Goal: Task Accomplishment & Management: Use online tool/utility

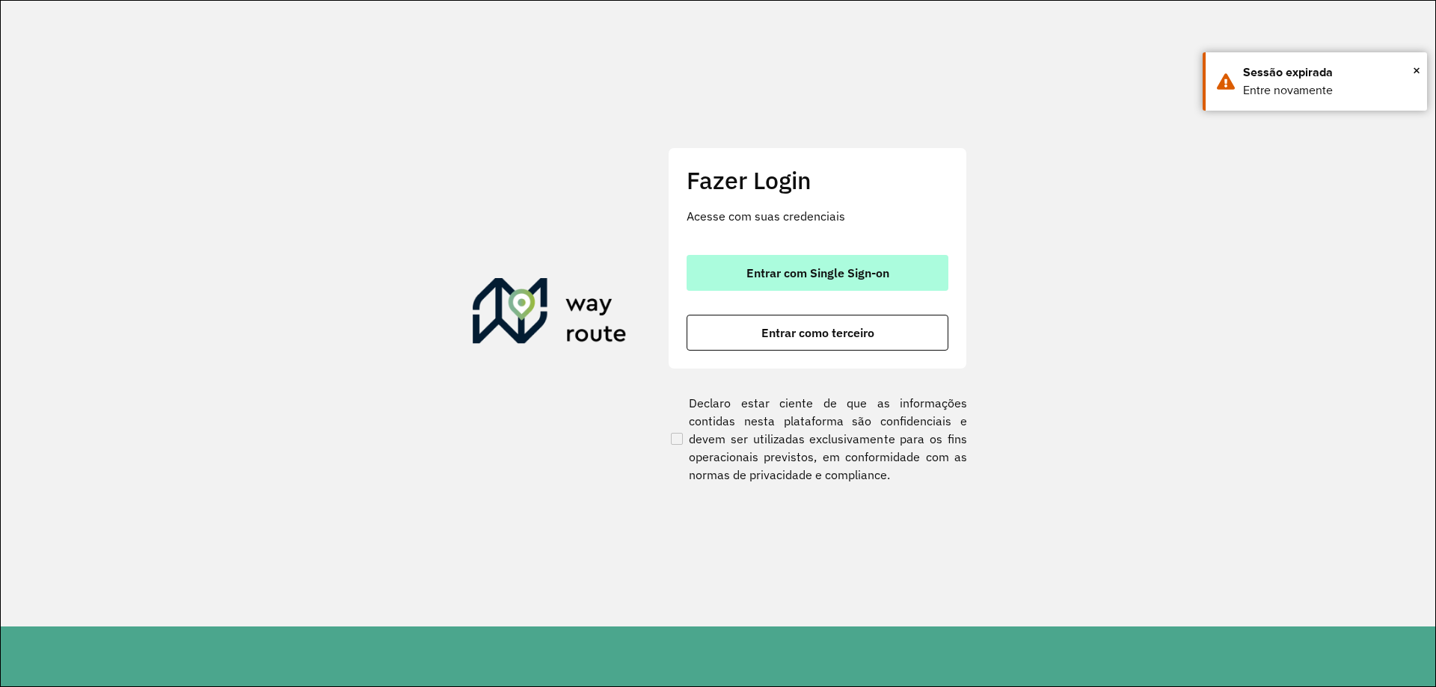
click at [760, 263] on button "Entrar com Single Sign-on" at bounding box center [818, 273] width 262 height 36
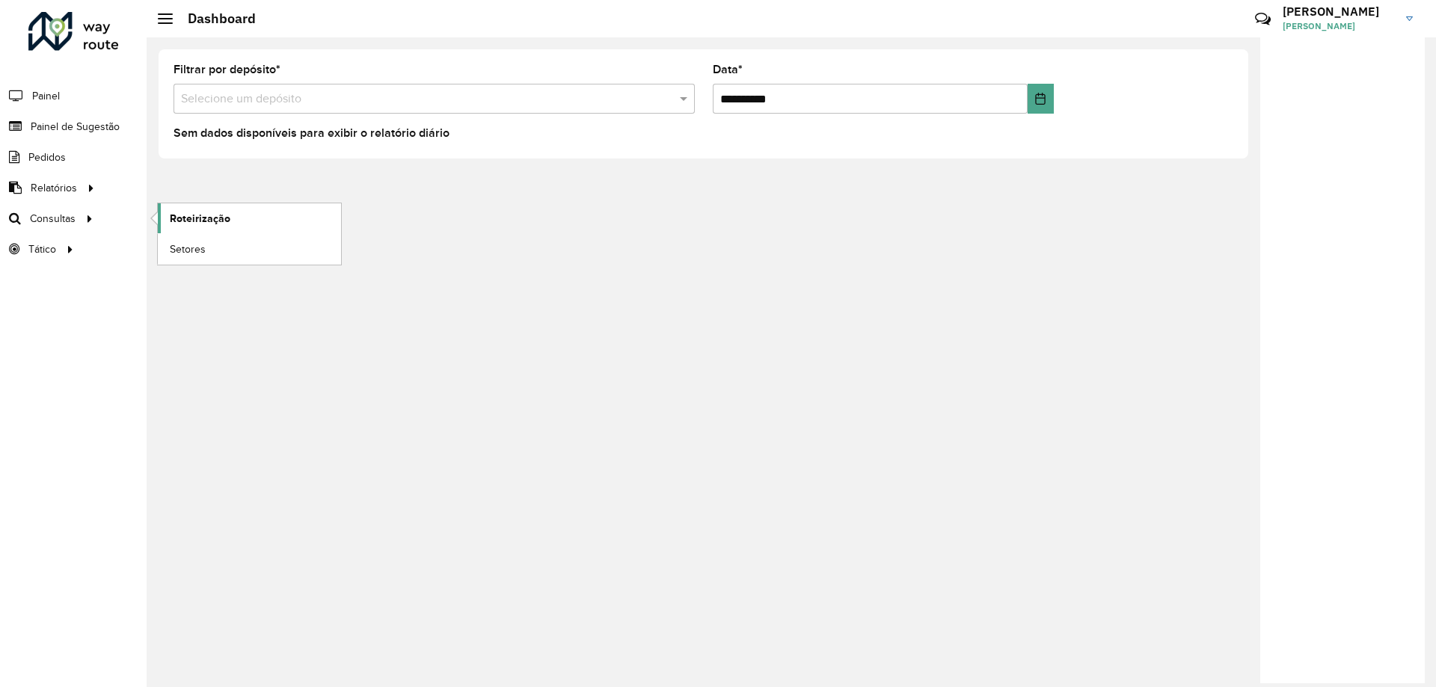
click at [212, 225] on span "Roteirização" at bounding box center [200, 219] width 61 height 16
click at [233, 218] on link "Roteirização" at bounding box center [249, 218] width 183 height 30
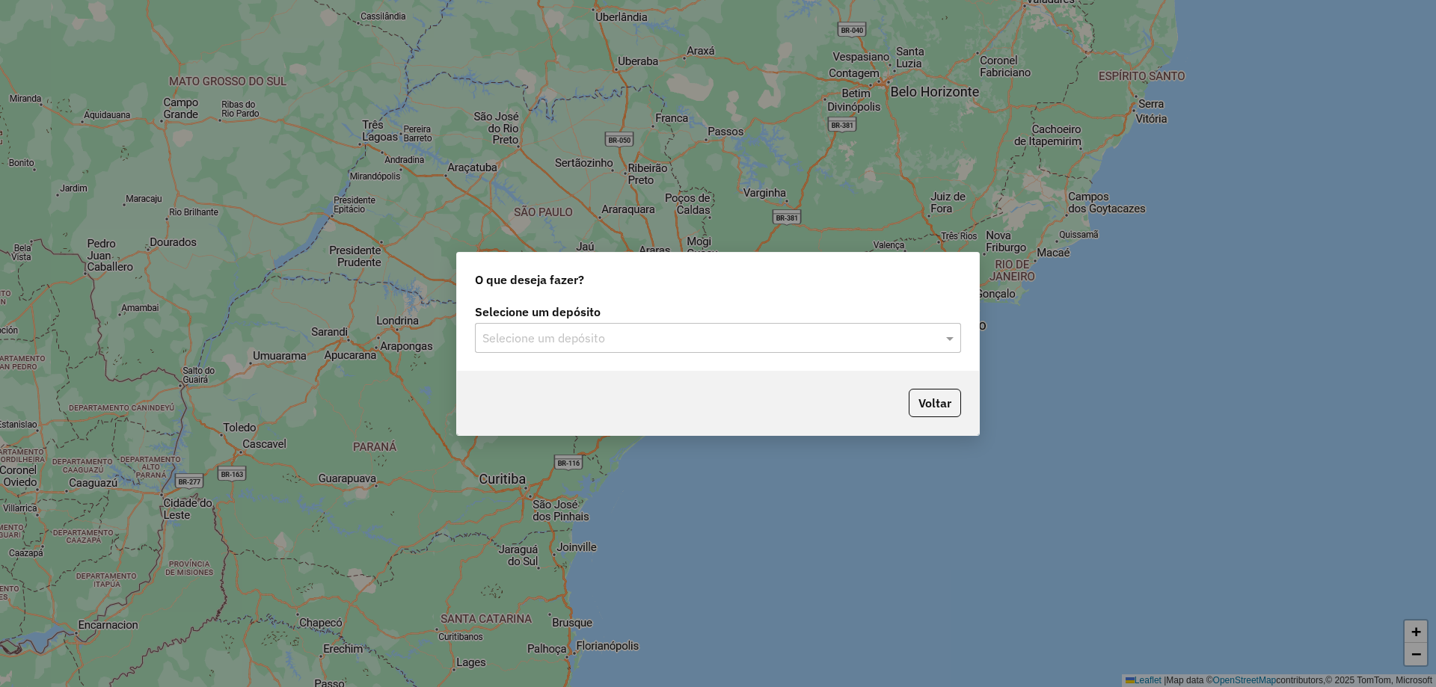
click at [637, 349] on div "Selecione um depósito" at bounding box center [718, 338] width 486 height 30
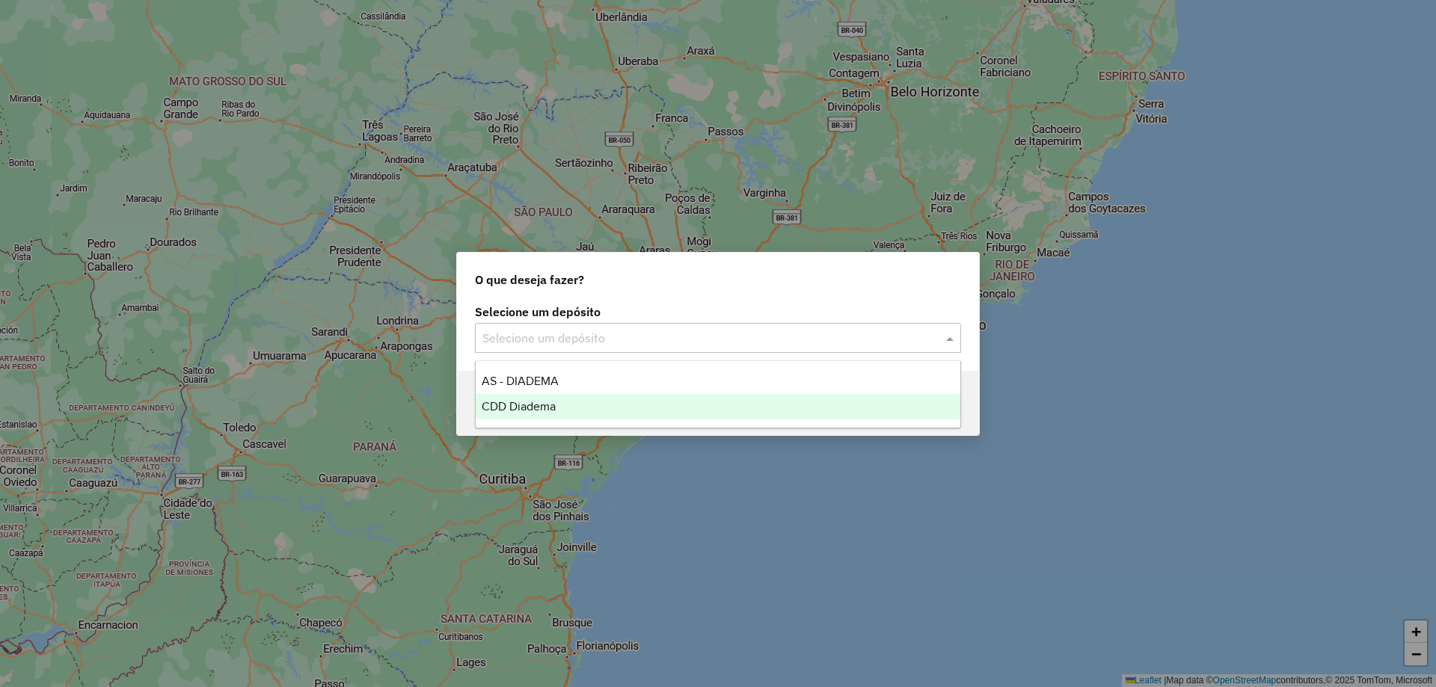
click at [546, 407] on span "CDD Diadema" at bounding box center [519, 406] width 74 height 13
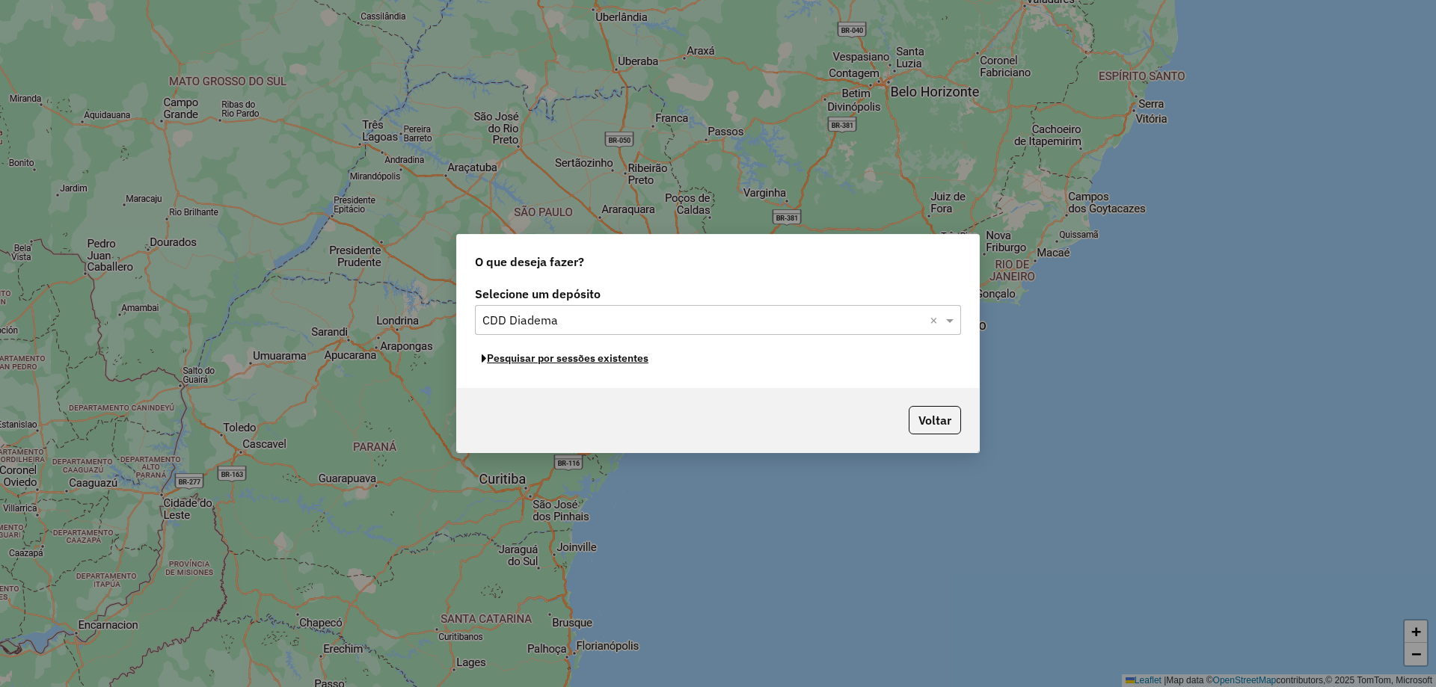
click at [553, 362] on button "Pesquisar por sessões existentes" at bounding box center [565, 358] width 180 height 23
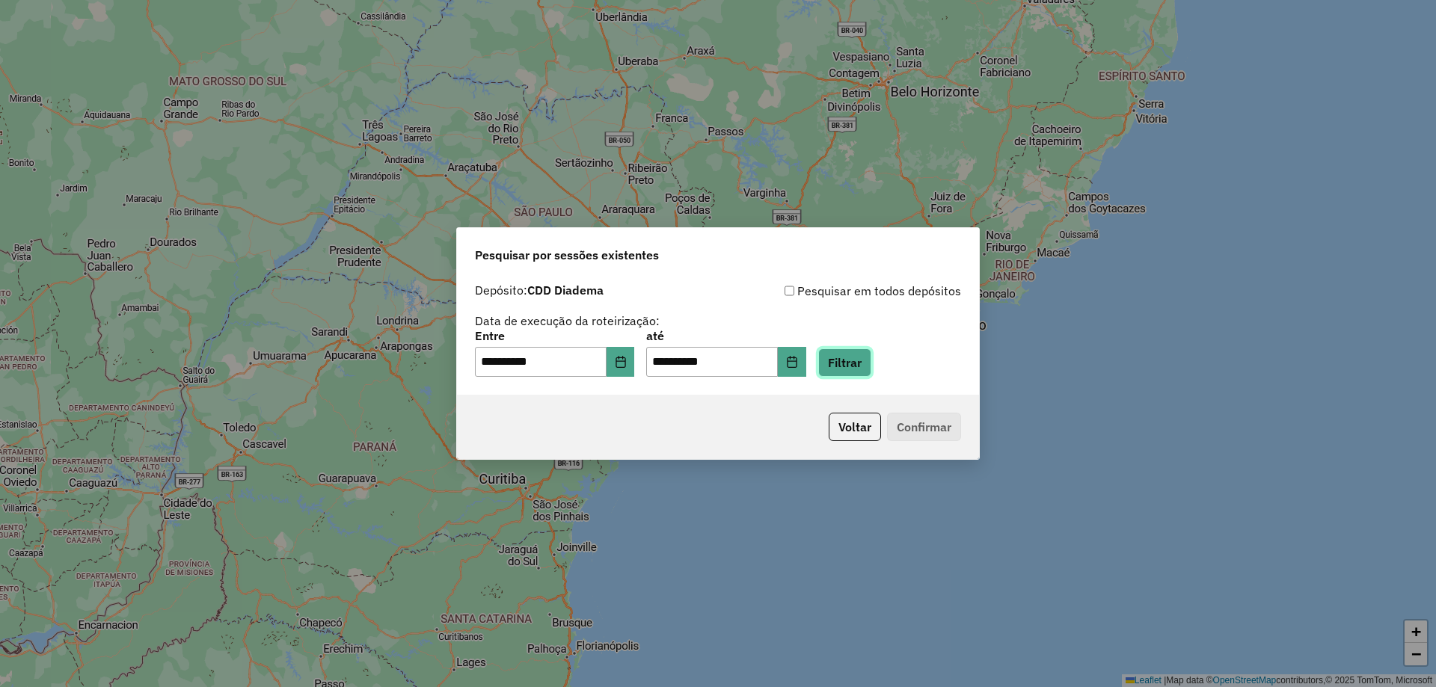
click at [869, 355] on button "Filtrar" at bounding box center [844, 363] width 53 height 28
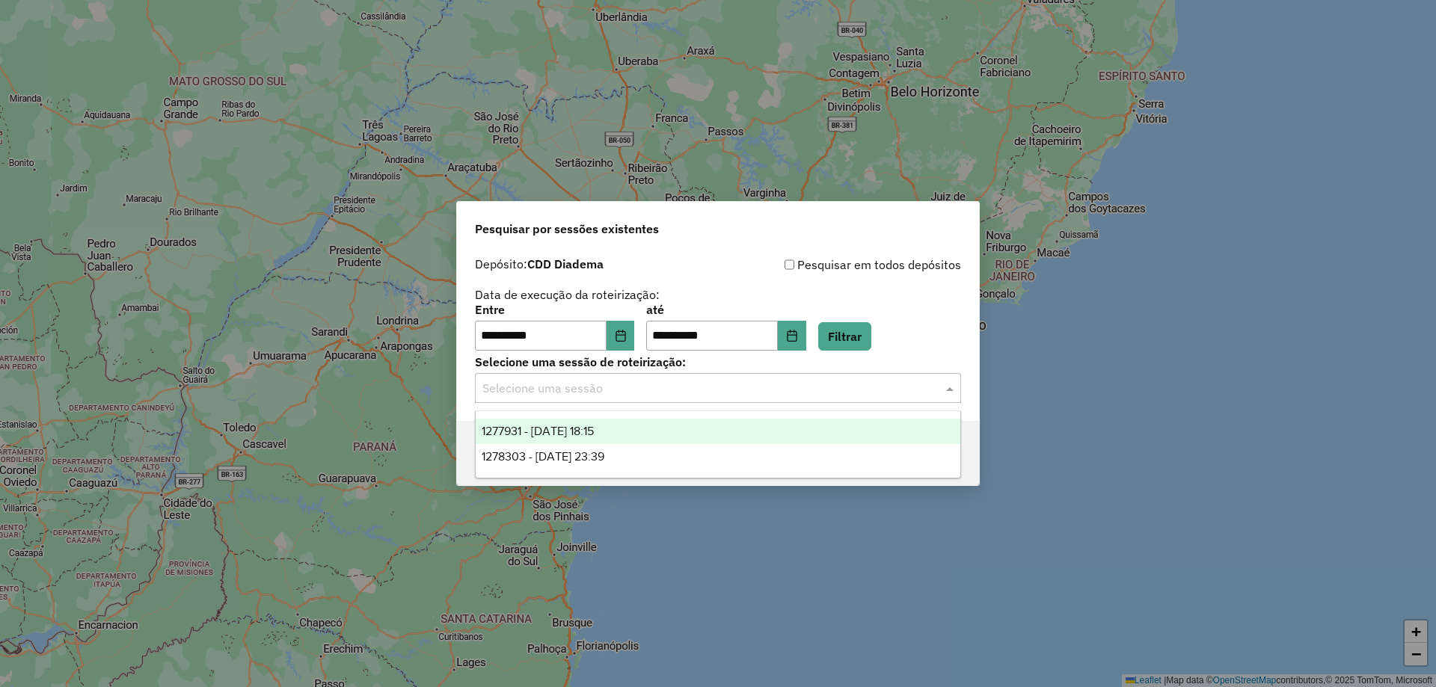
click at [678, 391] on input "text" at bounding box center [702, 389] width 441 height 18
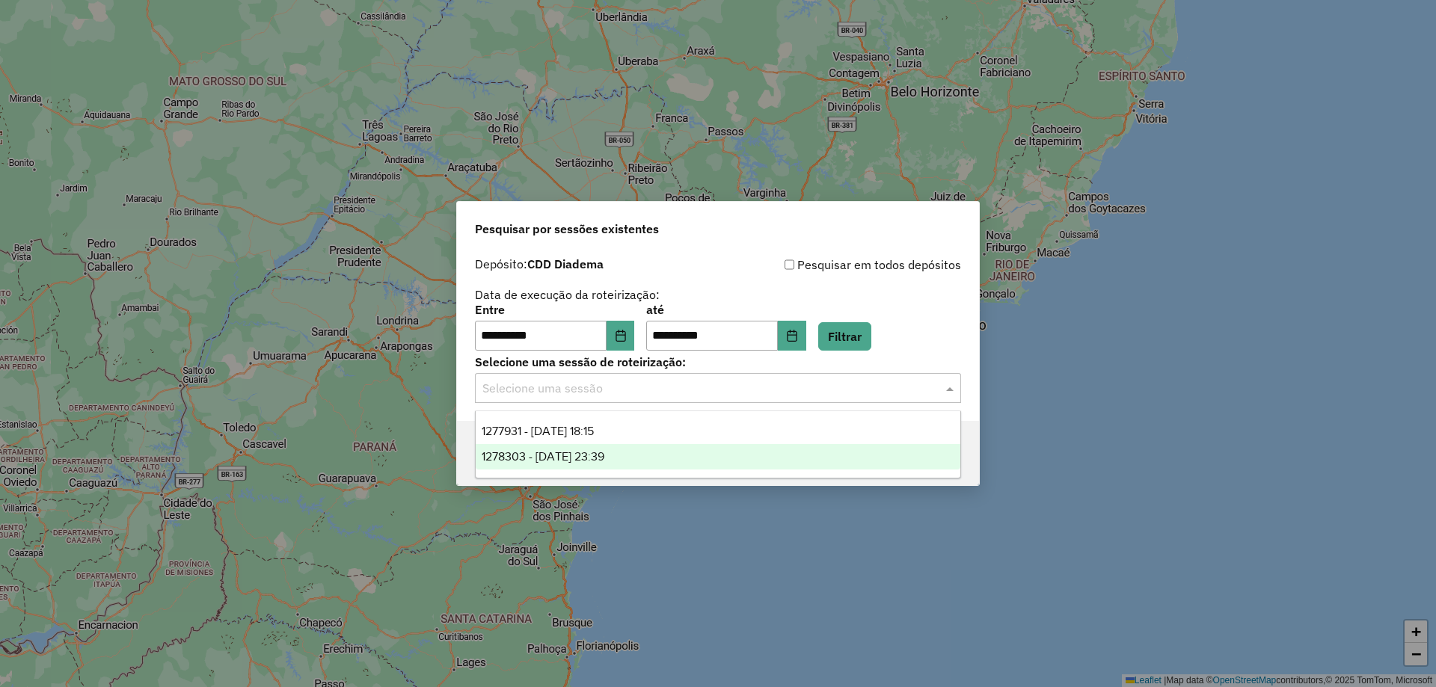
click at [574, 455] on span "1278303 - 18/09/2025 23:39" at bounding box center [543, 456] width 123 height 13
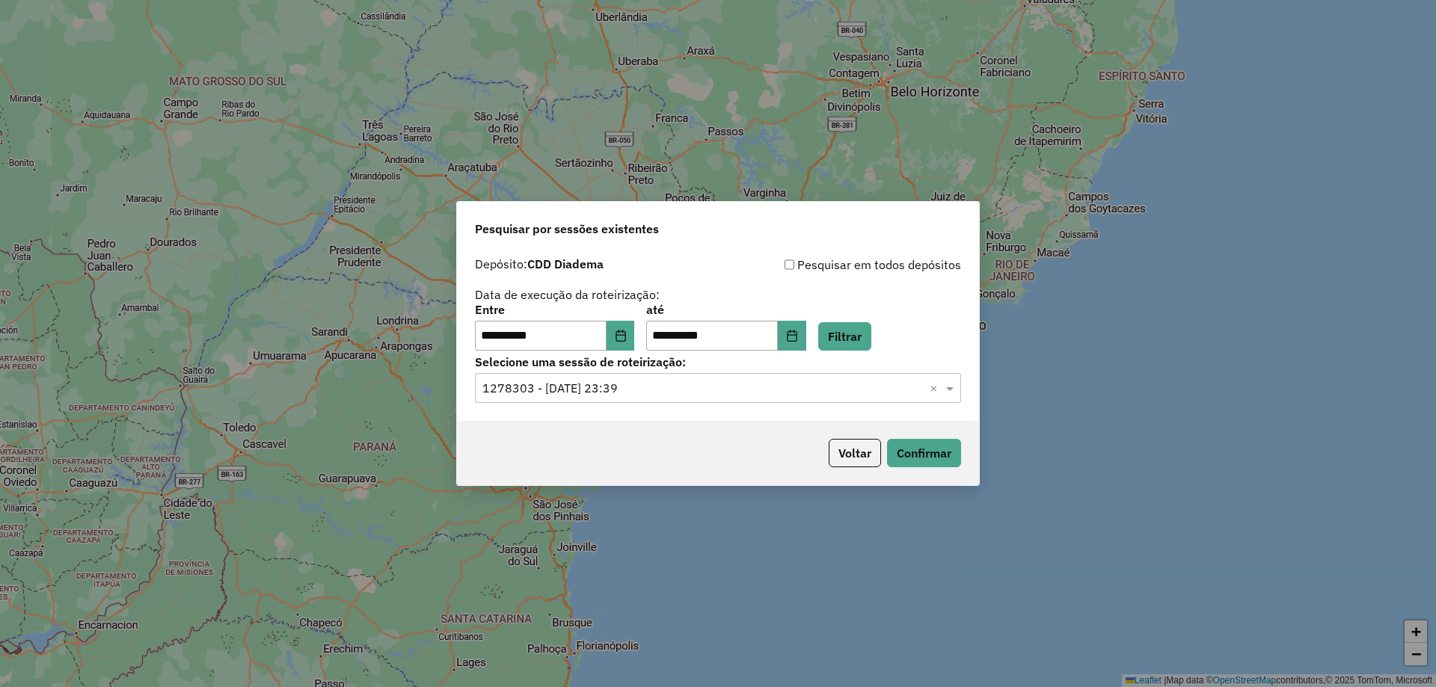
click at [639, 389] on input "text" at bounding box center [702, 389] width 441 height 18
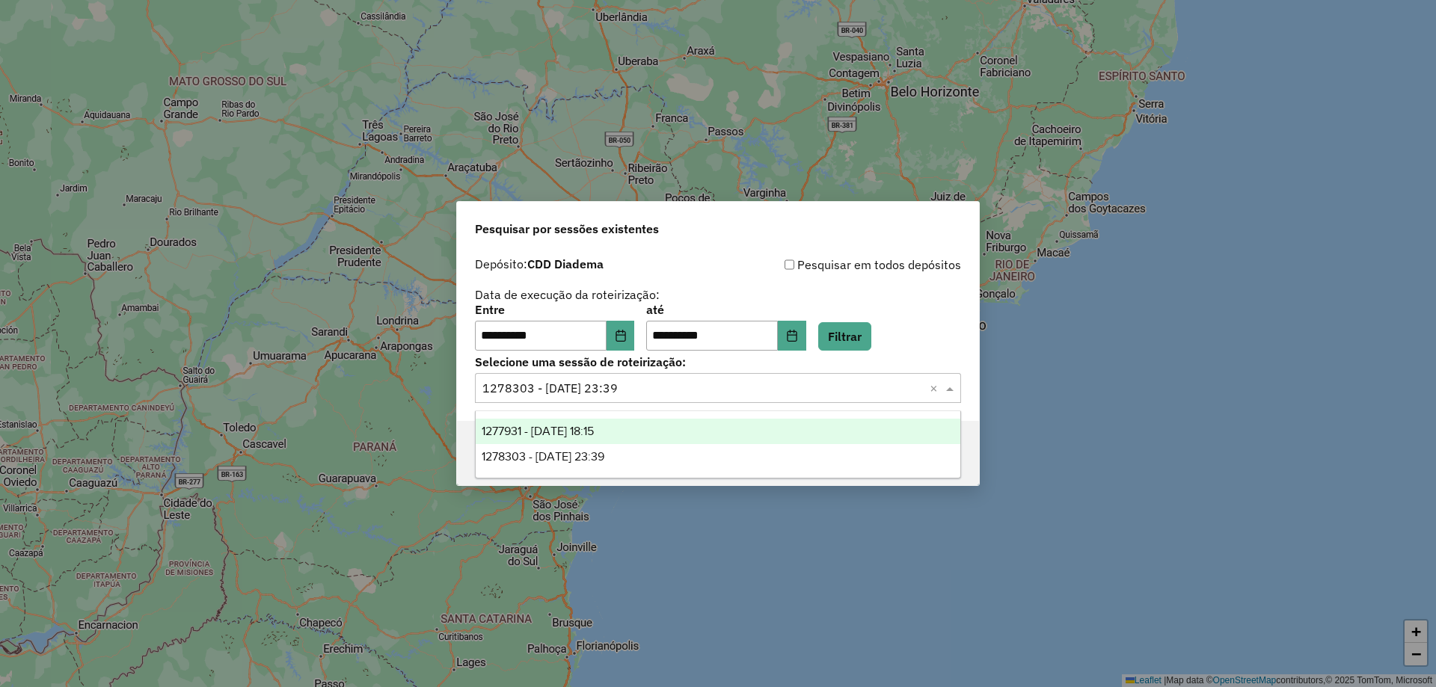
click at [594, 436] on span "1277931 - 18/09/2025 18:15" at bounding box center [538, 431] width 112 height 13
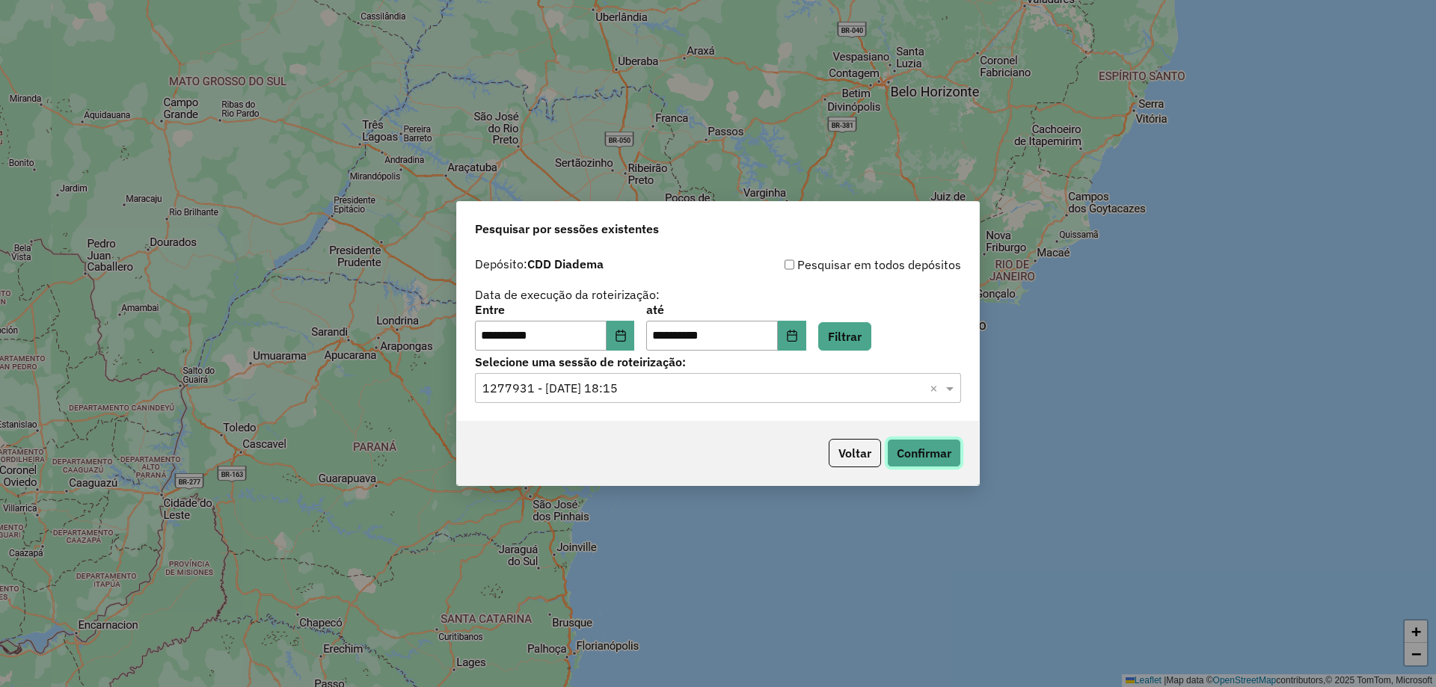
click at [946, 451] on button "Confirmar" at bounding box center [924, 453] width 74 height 28
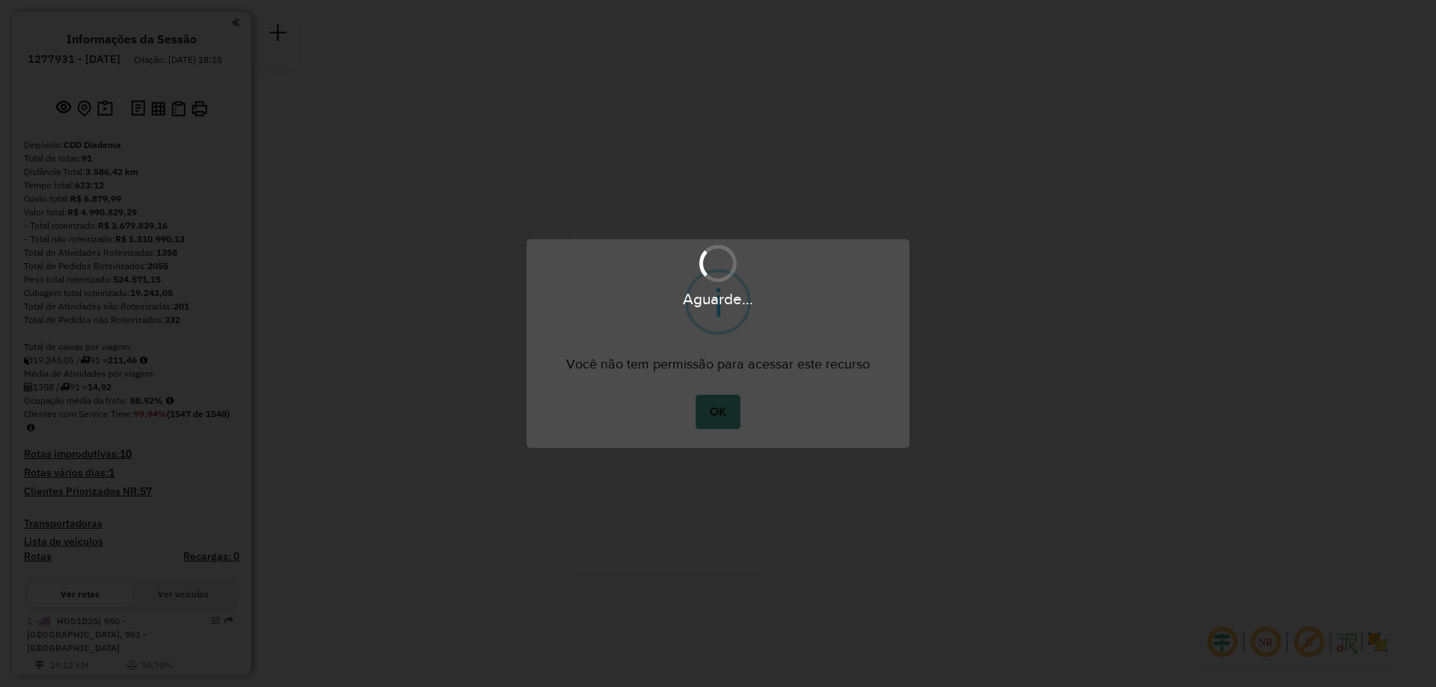
click at [712, 410] on button "OK" at bounding box center [718, 412] width 44 height 34
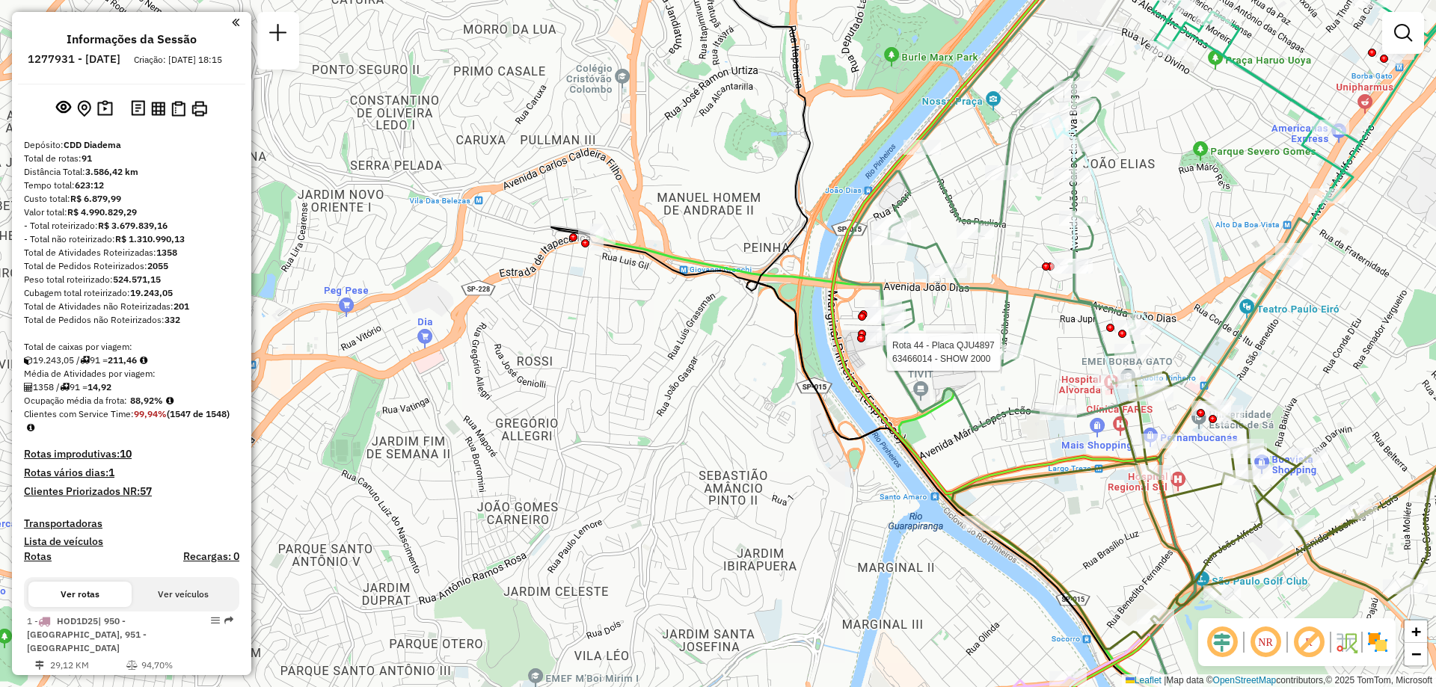
select select "**********"
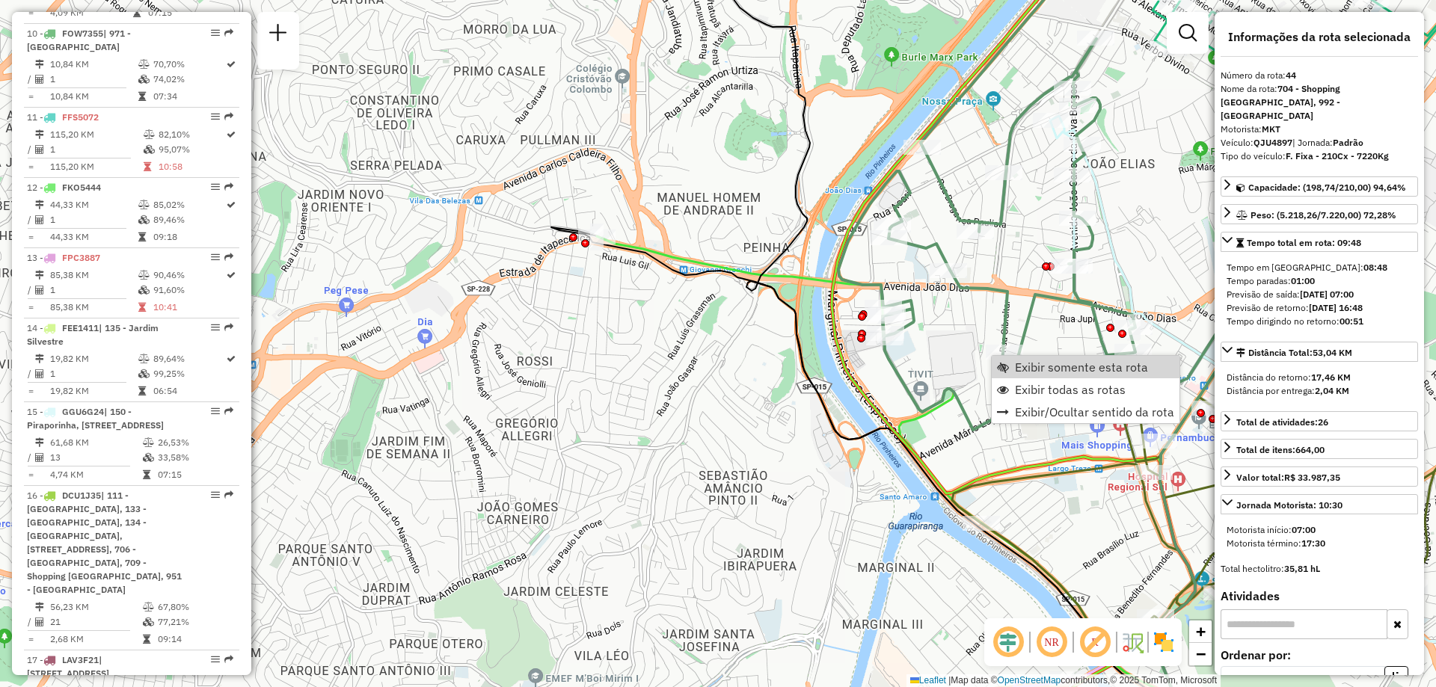
scroll to position [4649, 0]
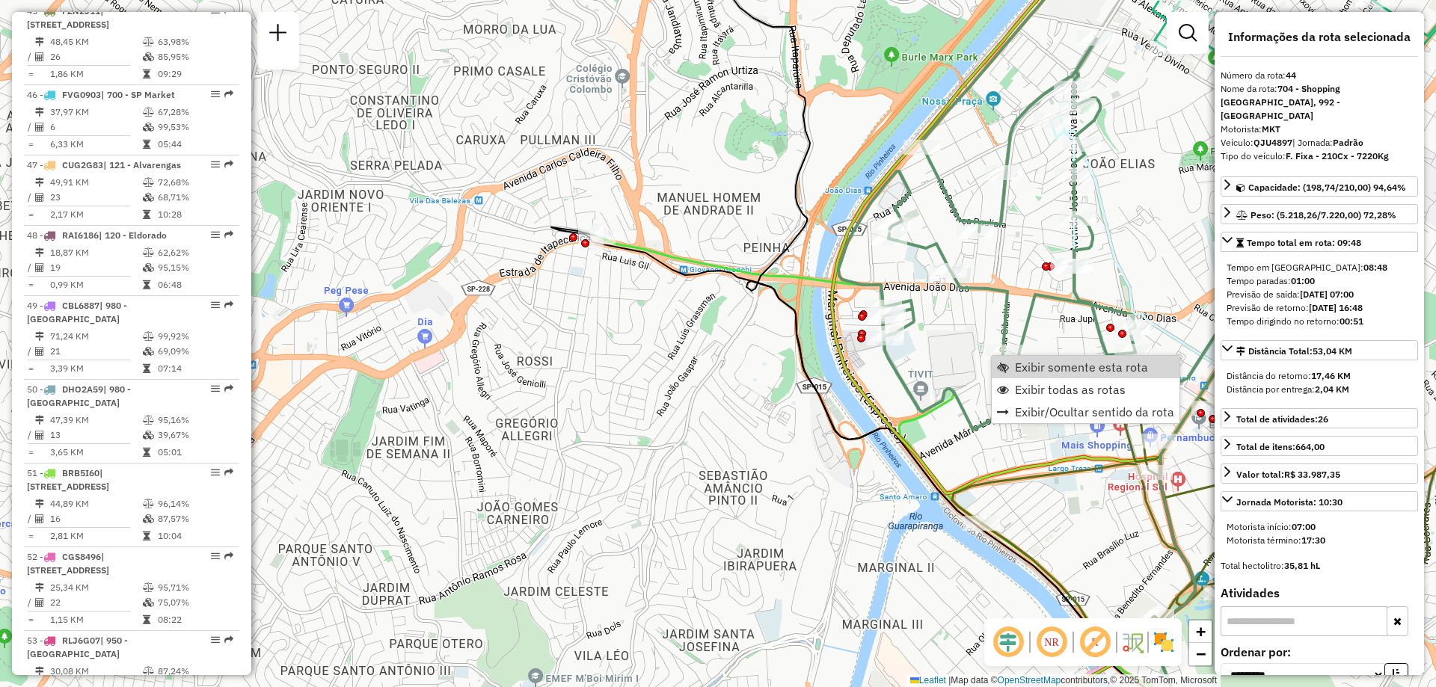
click at [1033, 371] on span "Exibir somente esta rota" at bounding box center [1081, 367] width 133 height 12
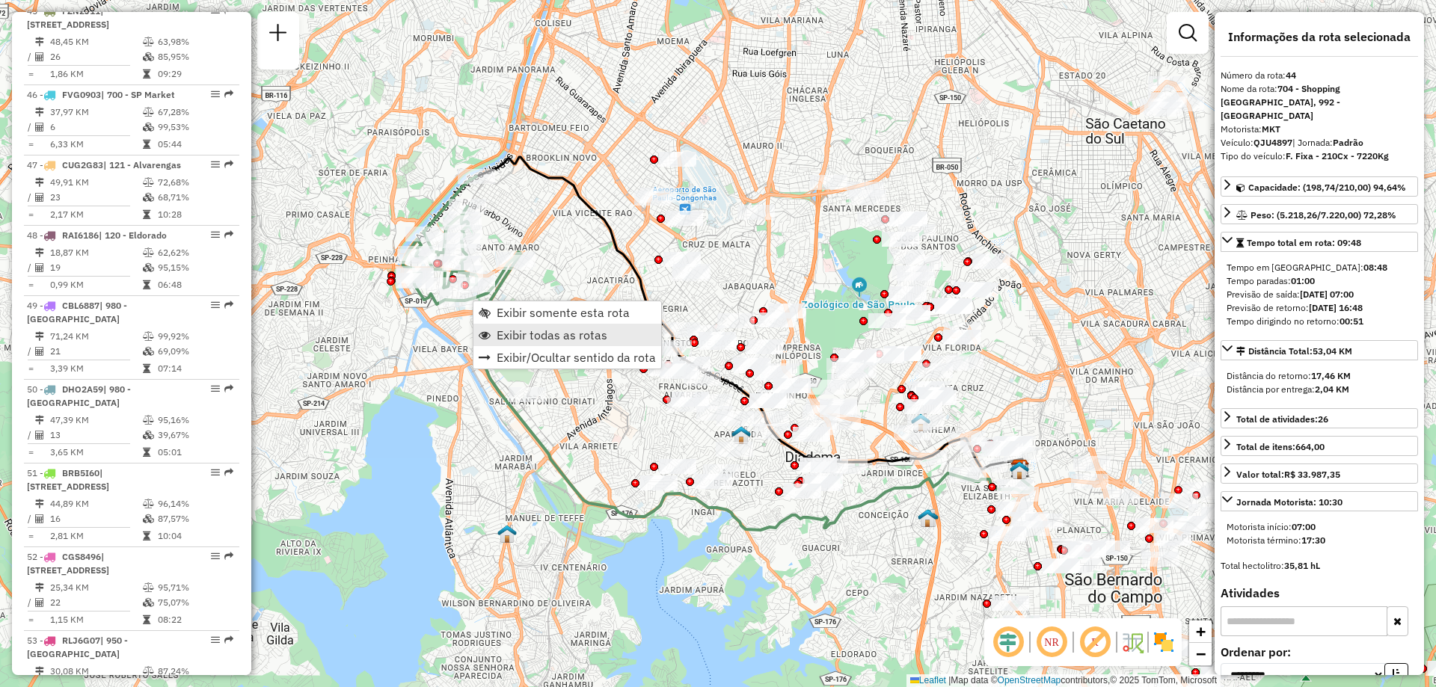
click at [524, 344] on link "Exibir todas as rotas" at bounding box center [567, 335] width 188 height 22
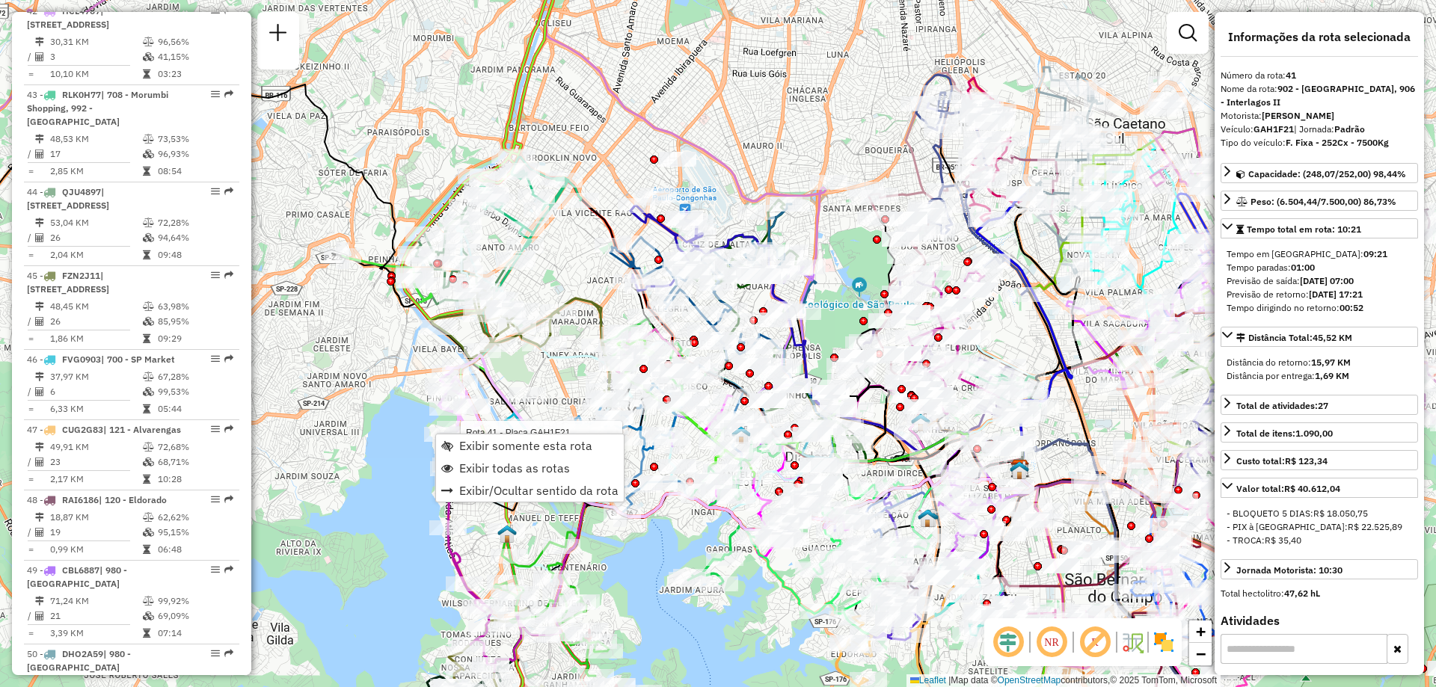
scroll to position [4385, 0]
click at [466, 440] on span "Exibir somente esta rota" at bounding box center [525, 446] width 133 height 12
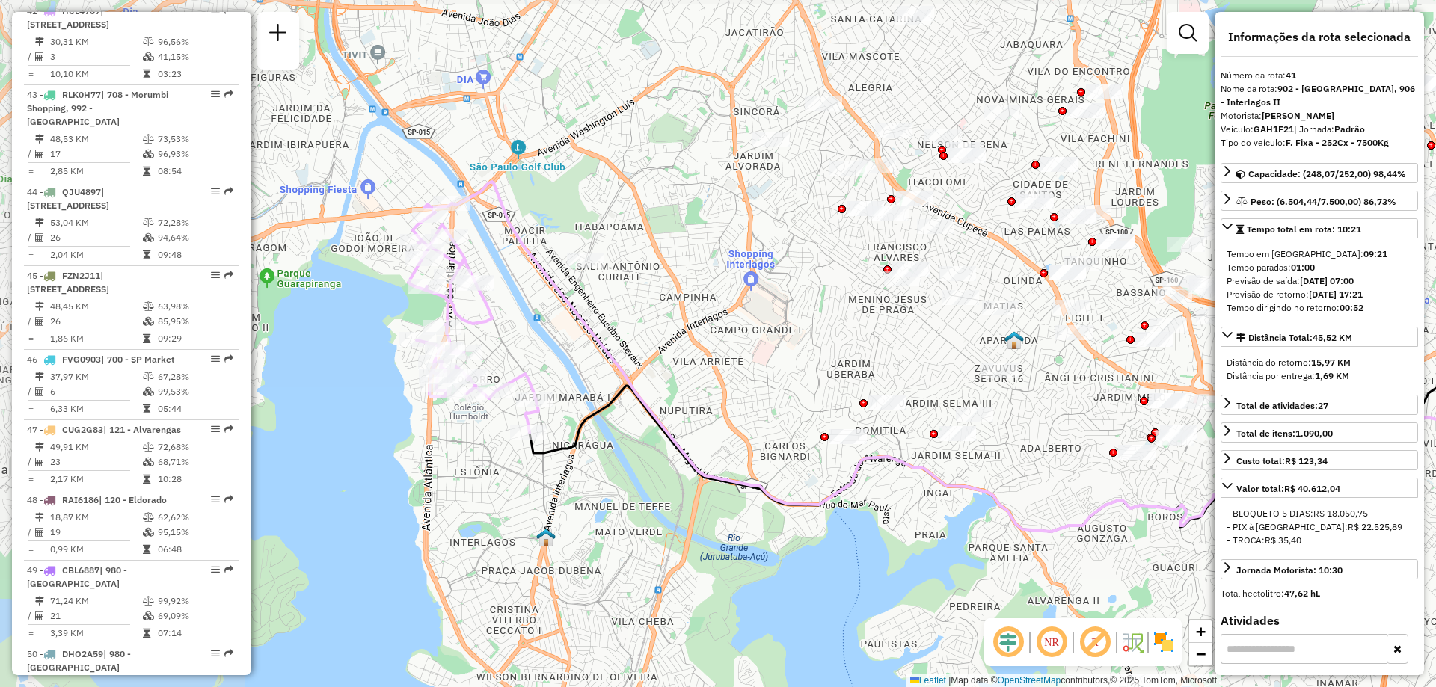
drag, startPoint x: 436, startPoint y: 462, endPoint x: 720, endPoint y: 475, distance: 284.5
click at [720, 475] on icon at bounding box center [1024, 357] width 1145 height 350
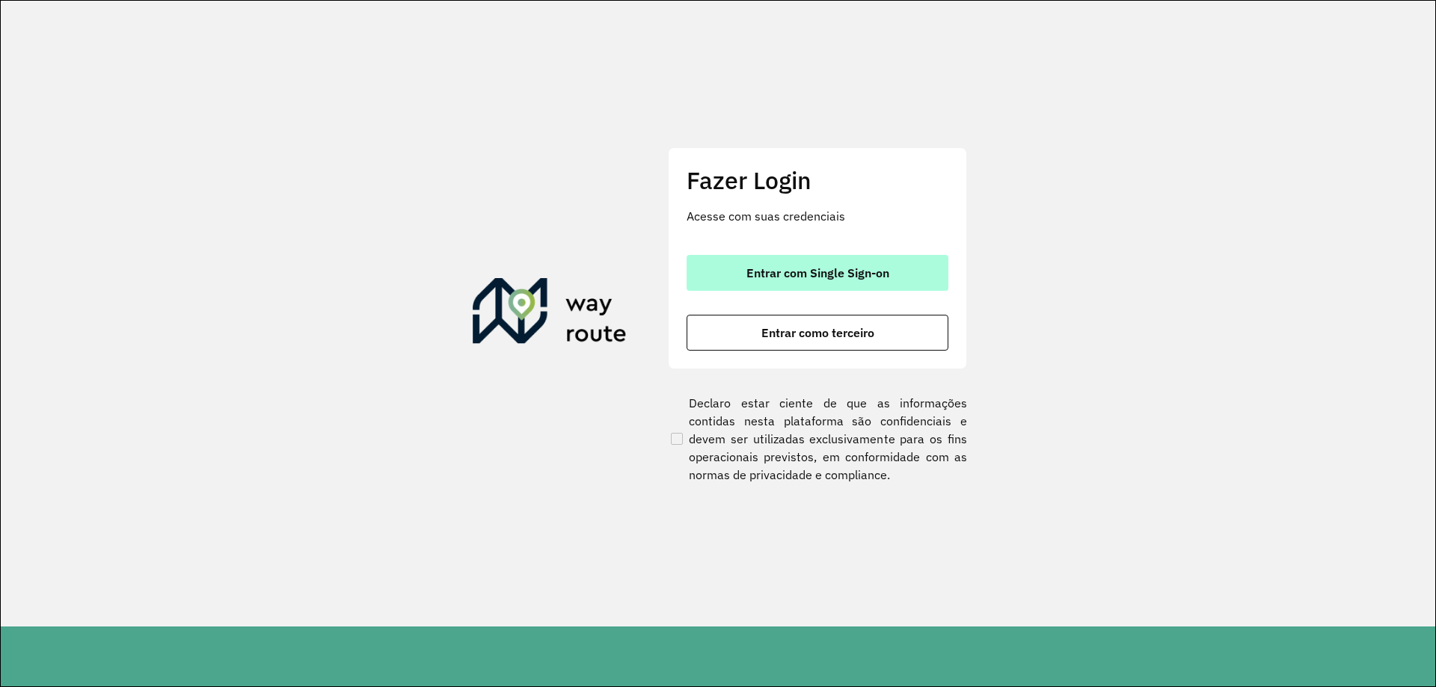
click at [758, 274] on span "Entrar com Single Sign-on" at bounding box center [817, 273] width 143 height 12
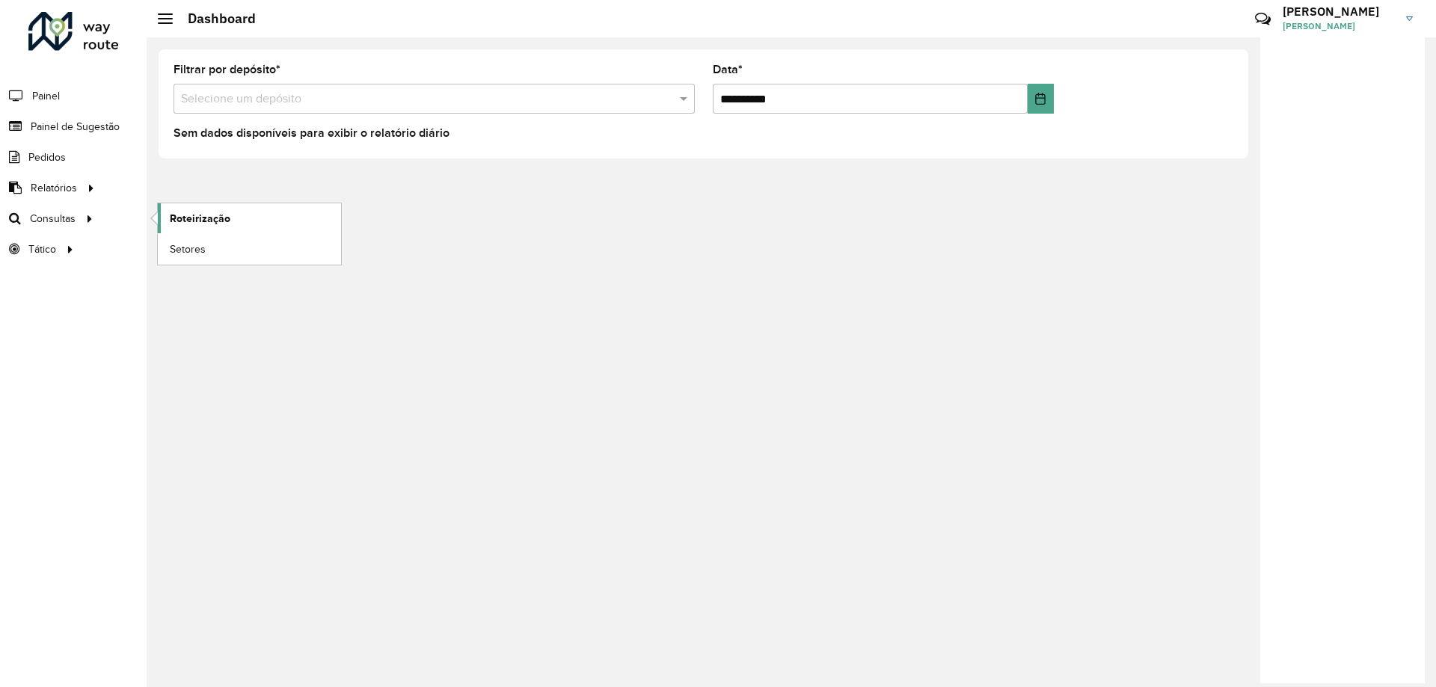
click at [218, 224] on span "Roteirização" at bounding box center [200, 219] width 61 height 16
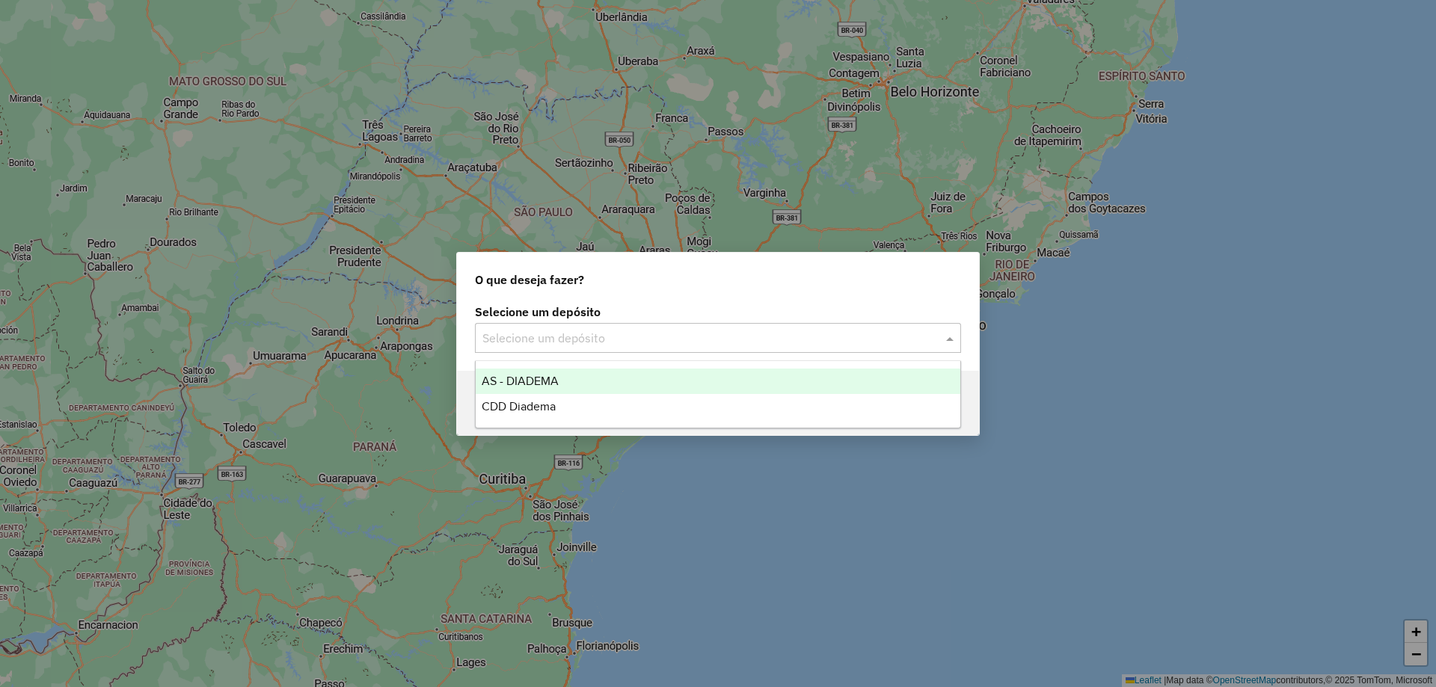
click at [740, 336] on input "text" at bounding box center [702, 339] width 441 height 18
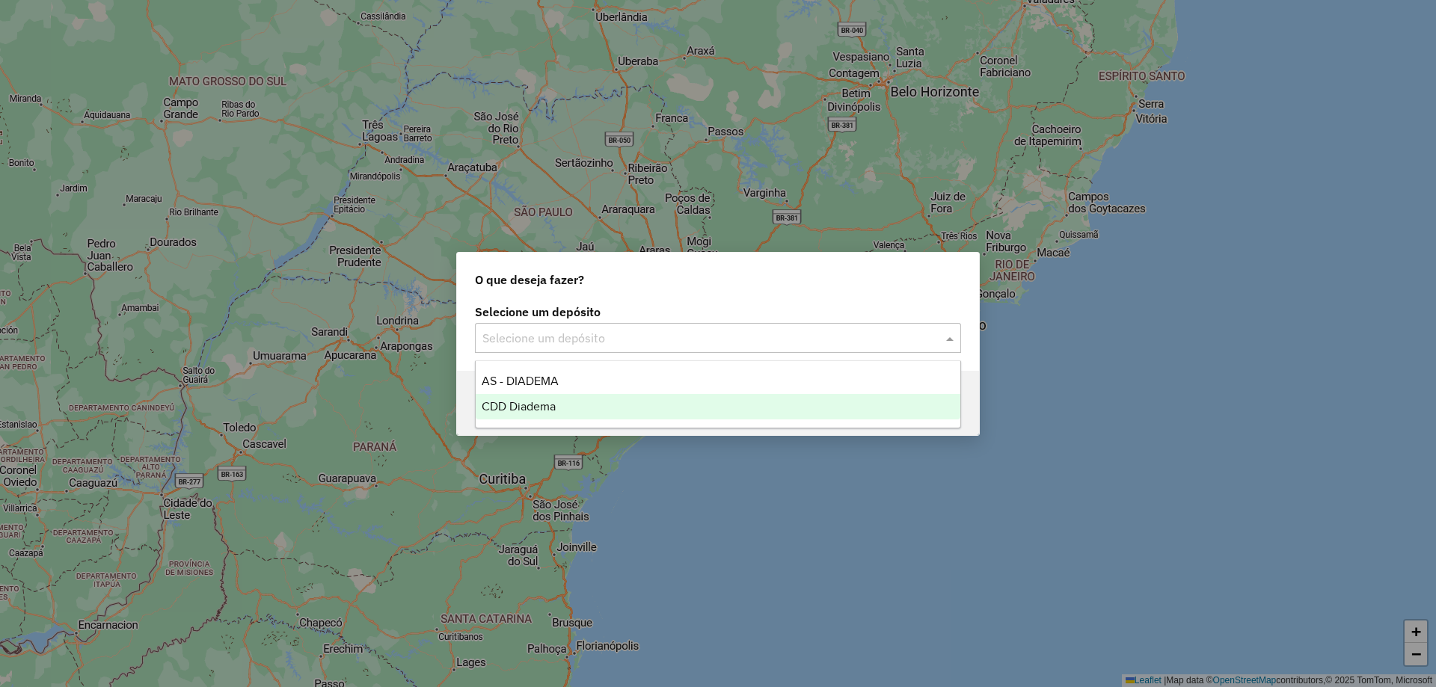
click at [572, 410] on div "CDD Diadema" at bounding box center [718, 406] width 485 height 25
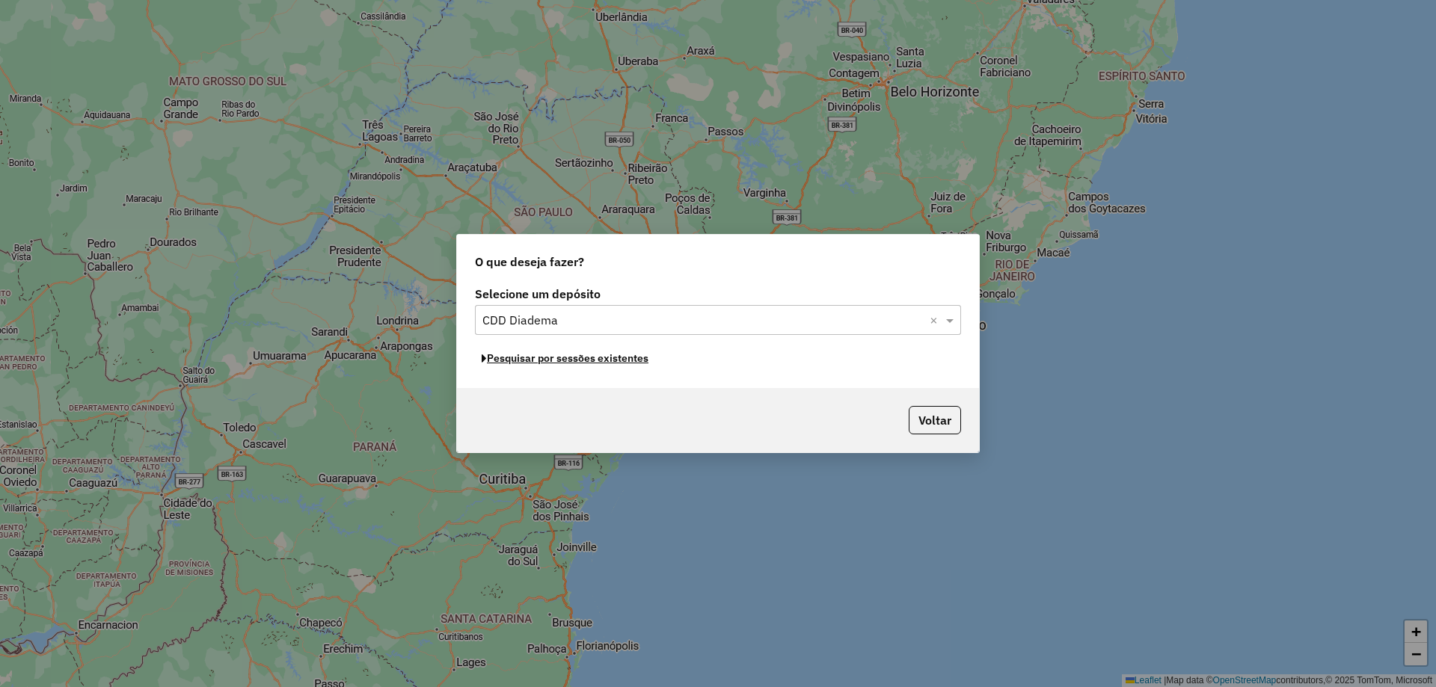
click at [603, 361] on button "Pesquisar por sessões existentes" at bounding box center [565, 358] width 180 height 23
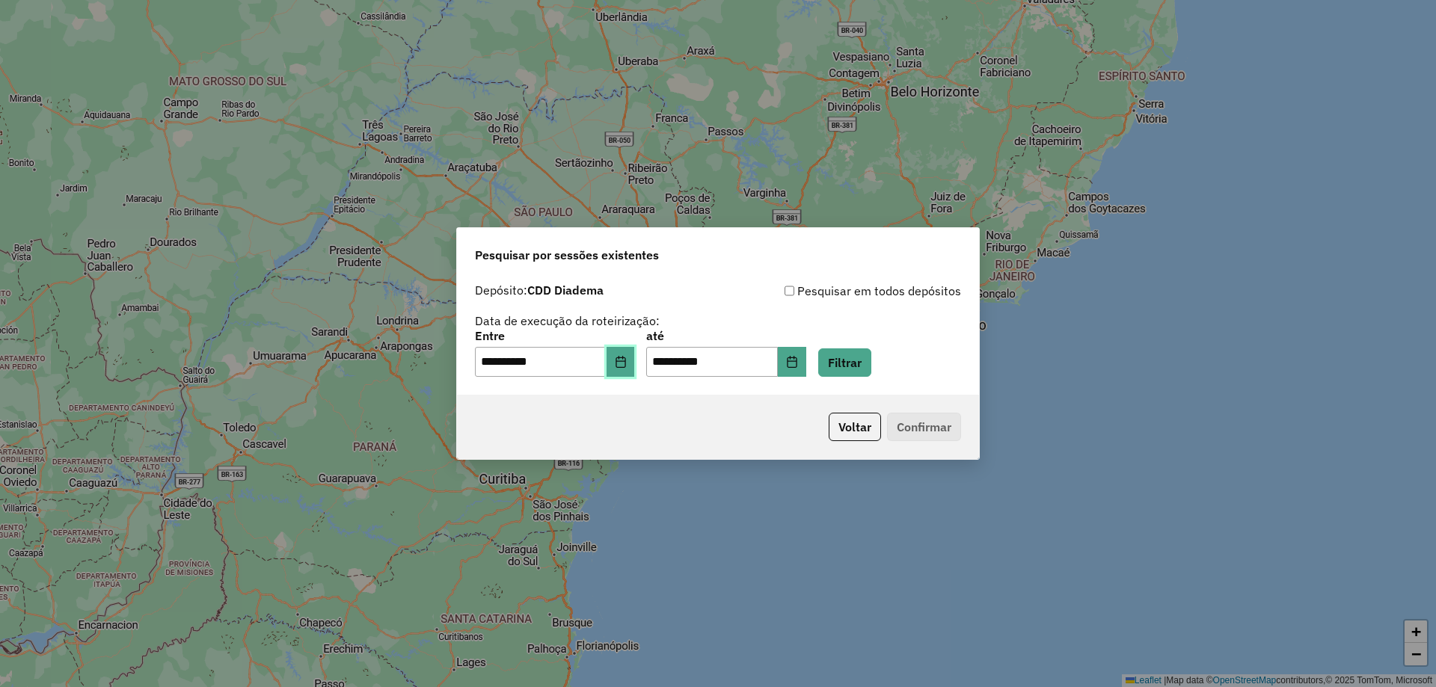
click at [626, 370] on button "Choose Date" at bounding box center [621, 362] width 28 height 30
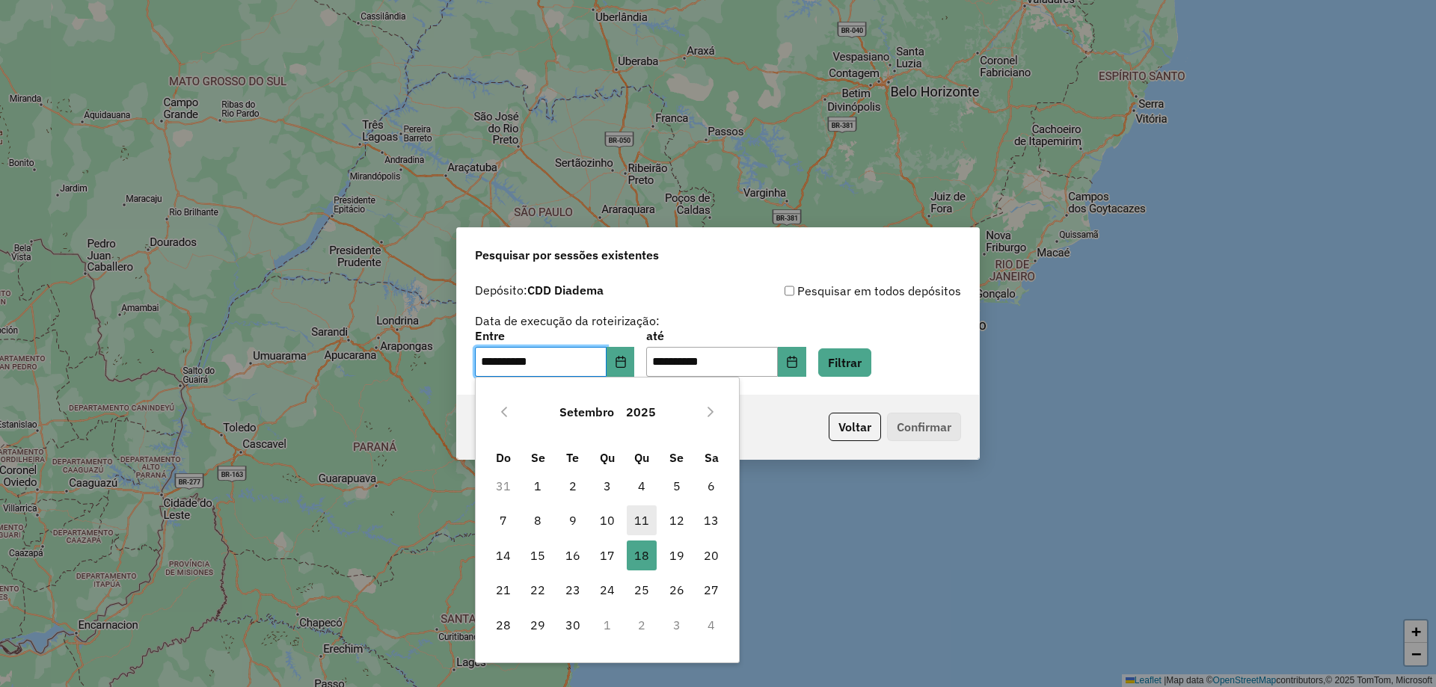
click at [646, 526] on span "11" at bounding box center [642, 521] width 30 height 30
type input "**********"
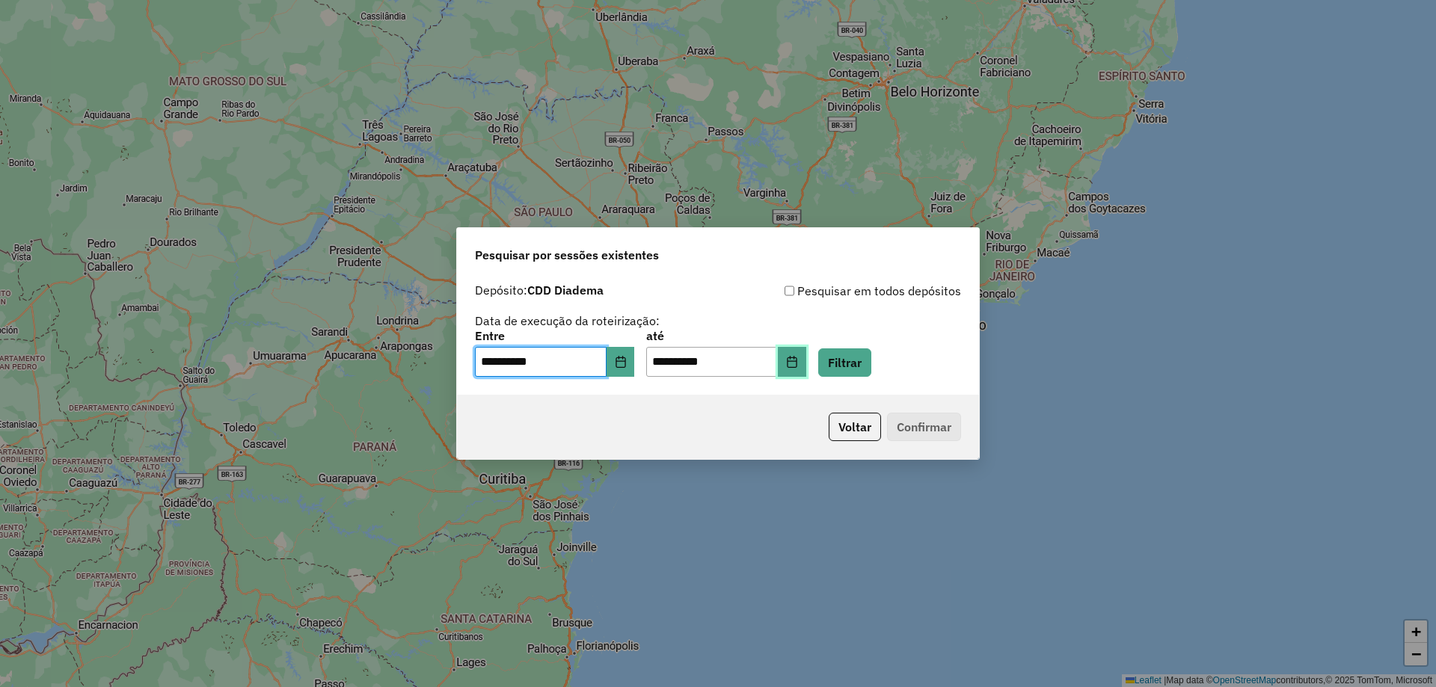
click at [806, 368] on button "Choose Date" at bounding box center [792, 362] width 28 height 30
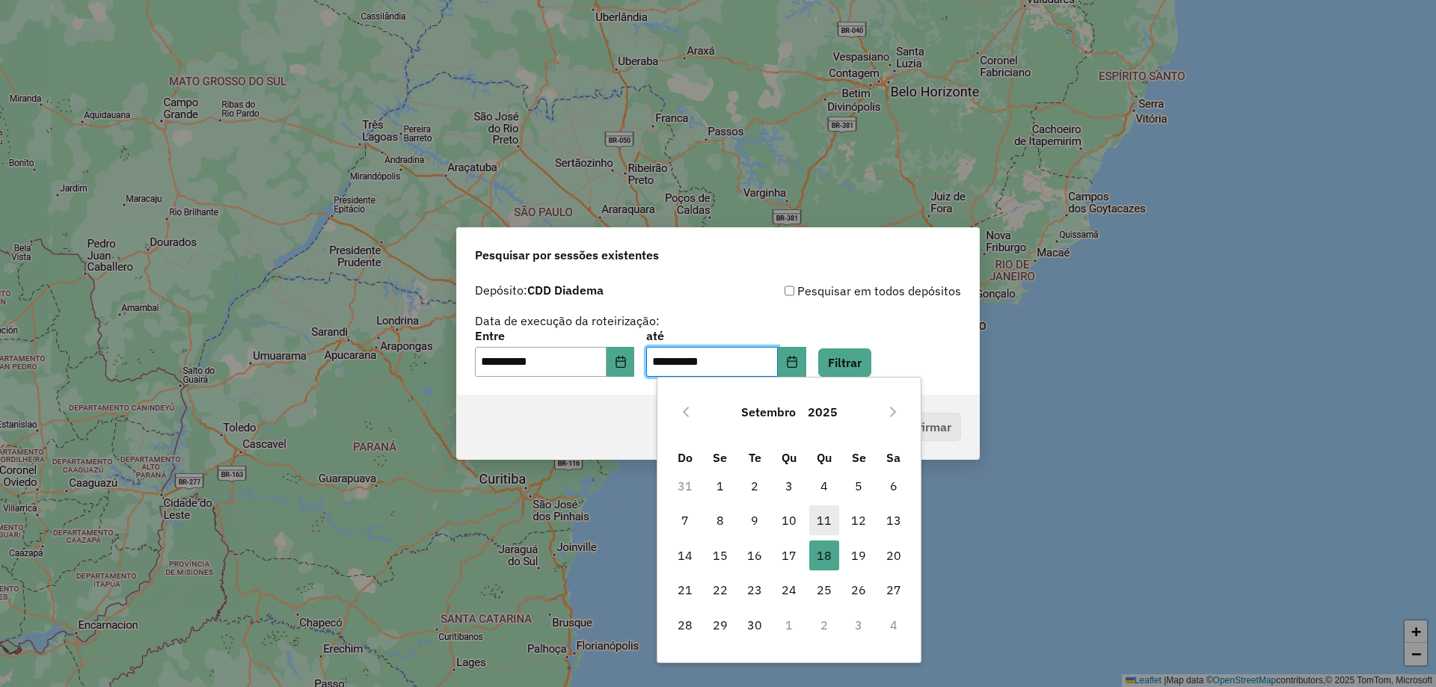
click at [821, 520] on span "11" at bounding box center [824, 521] width 30 height 30
type input "**********"
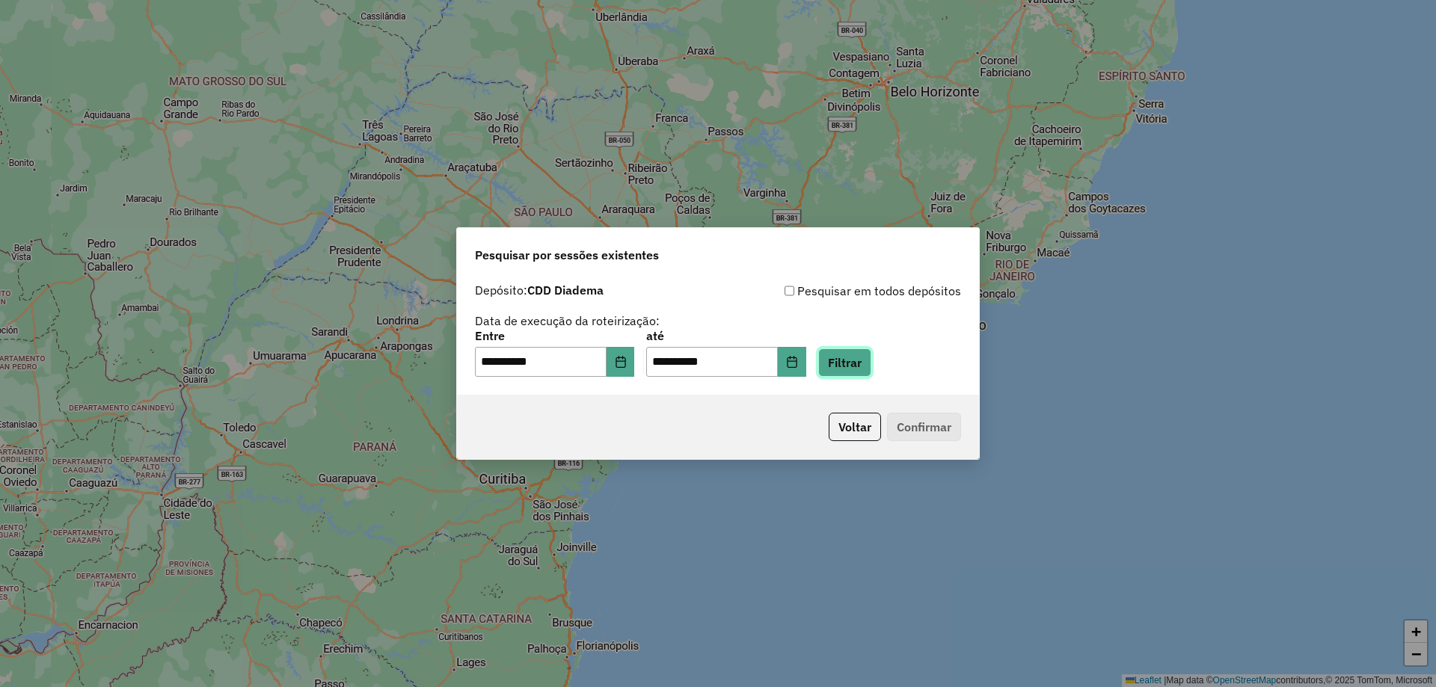
click at [852, 359] on button "Filtrar" at bounding box center [844, 363] width 53 height 28
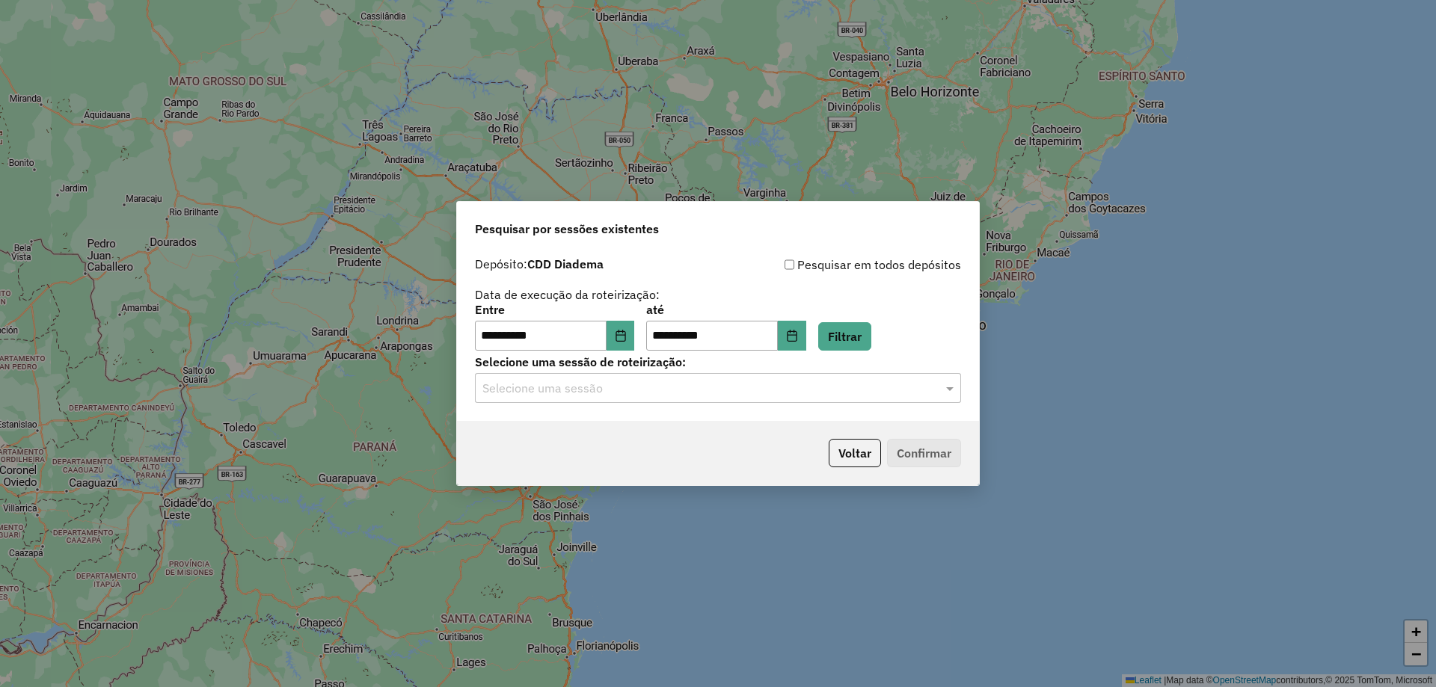
click at [625, 380] on input "text" at bounding box center [702, 389] width 441 height 18
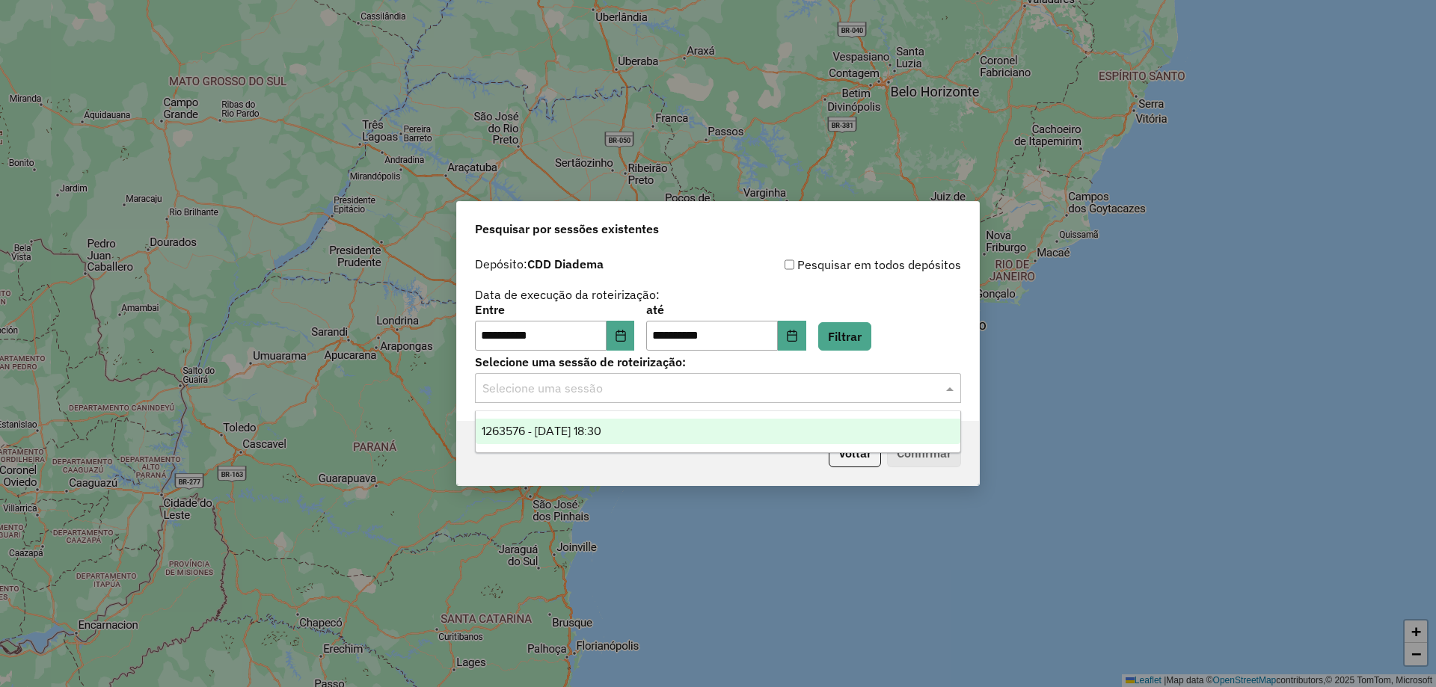
click at [580, 427] on span "1263576 - 11/09/2025 18:30" at bounding box center [542, 431] width 120 height 13
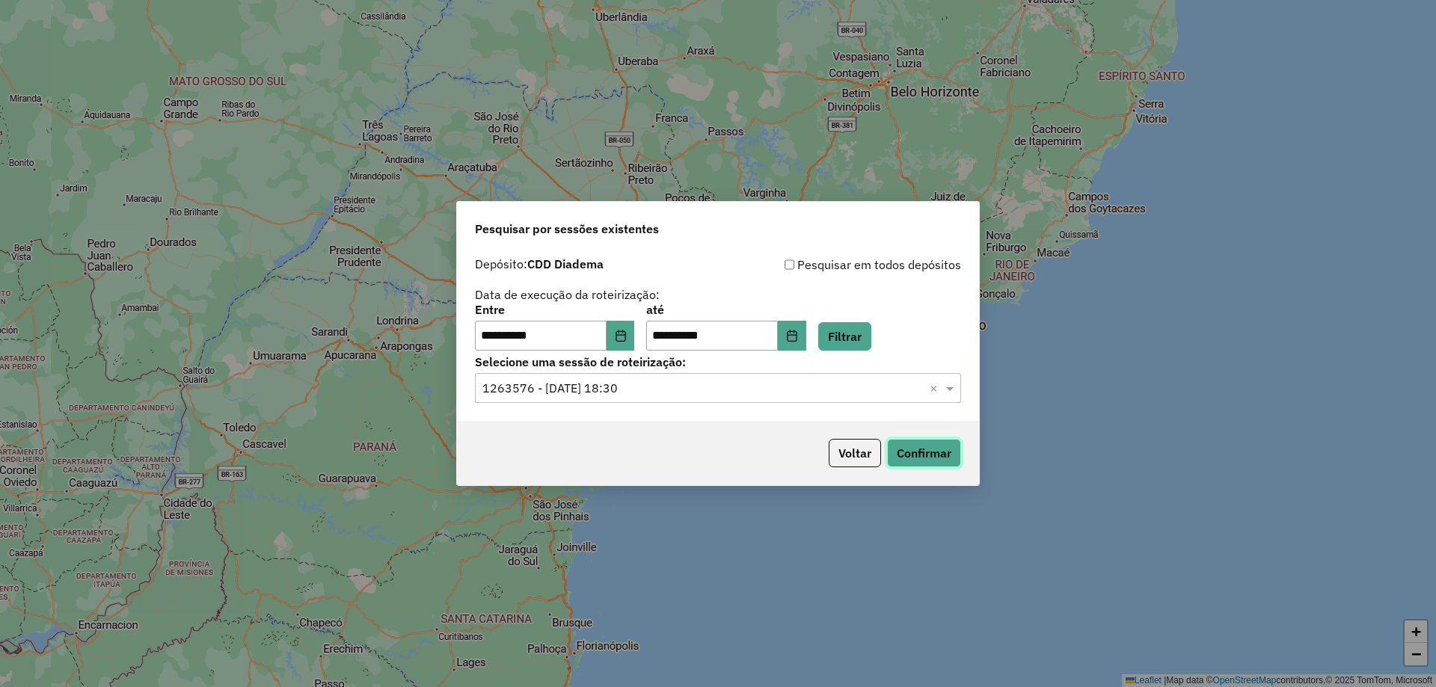
click at [939, 446] on button "Confirmar" at bounding box center [924, 453] width 74 height 28
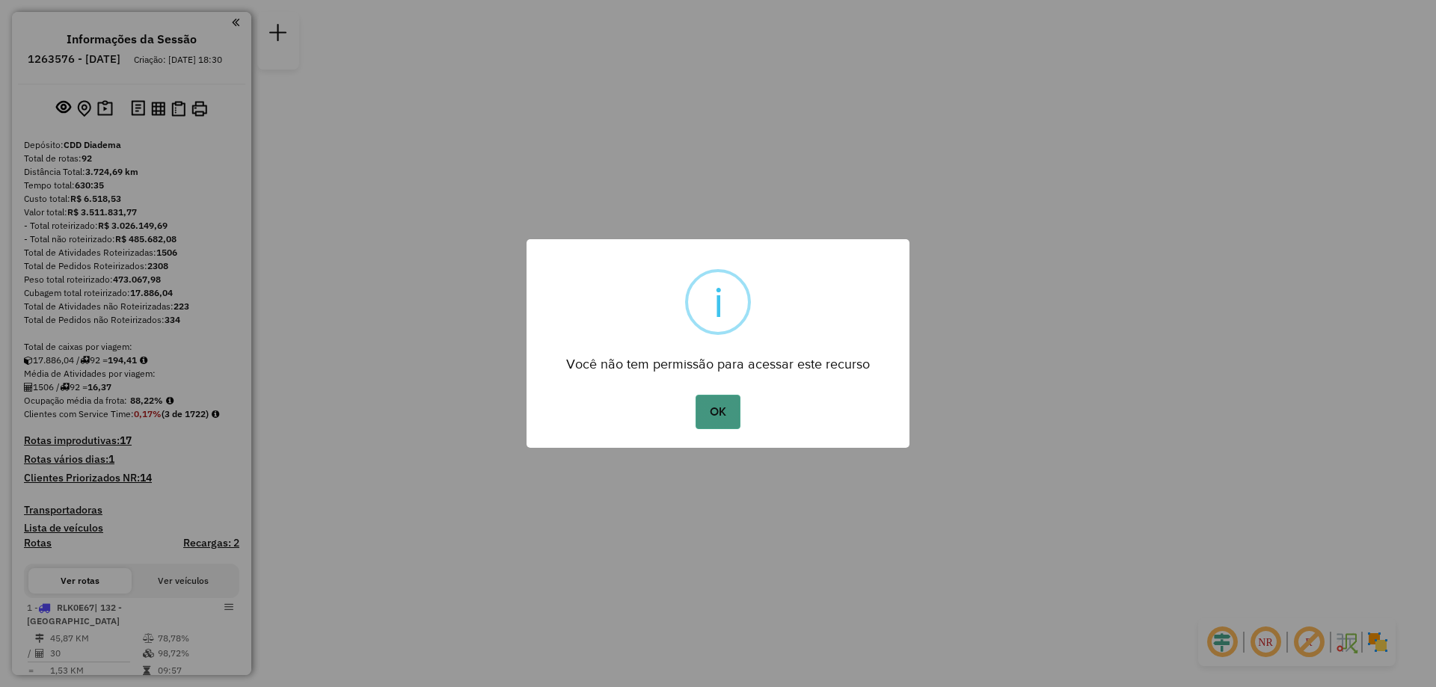
click at [708, 406] on button "OK" at bounding box center [718, 412] width 44 height 34
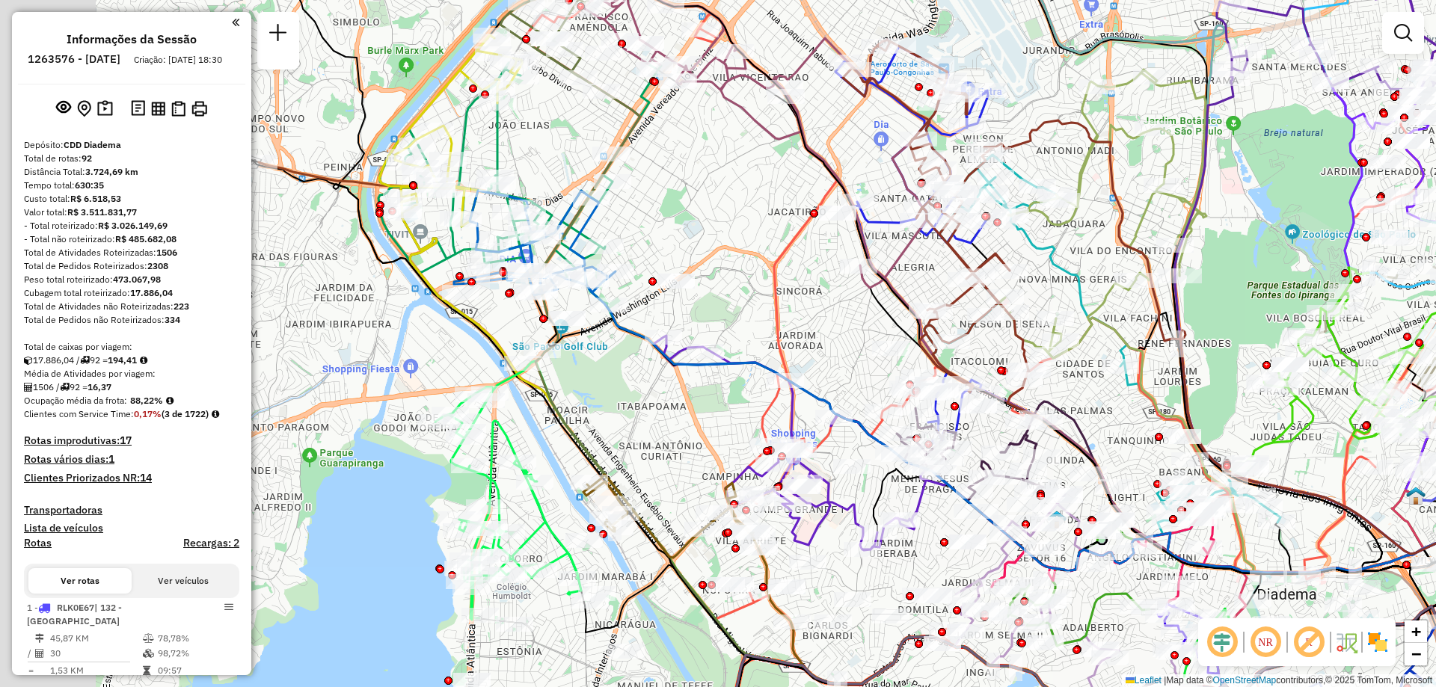
drag, startPoint x: 491, startPoint y: 325, endPoint x: 579, endPoint y: 358, distance: 94.5
click at [613, 382] on div "Janela de atendimento Grade de atendimento Capacidade Transportadoras Veículos …" at bounding box center [718, 343] width 1436 height 687
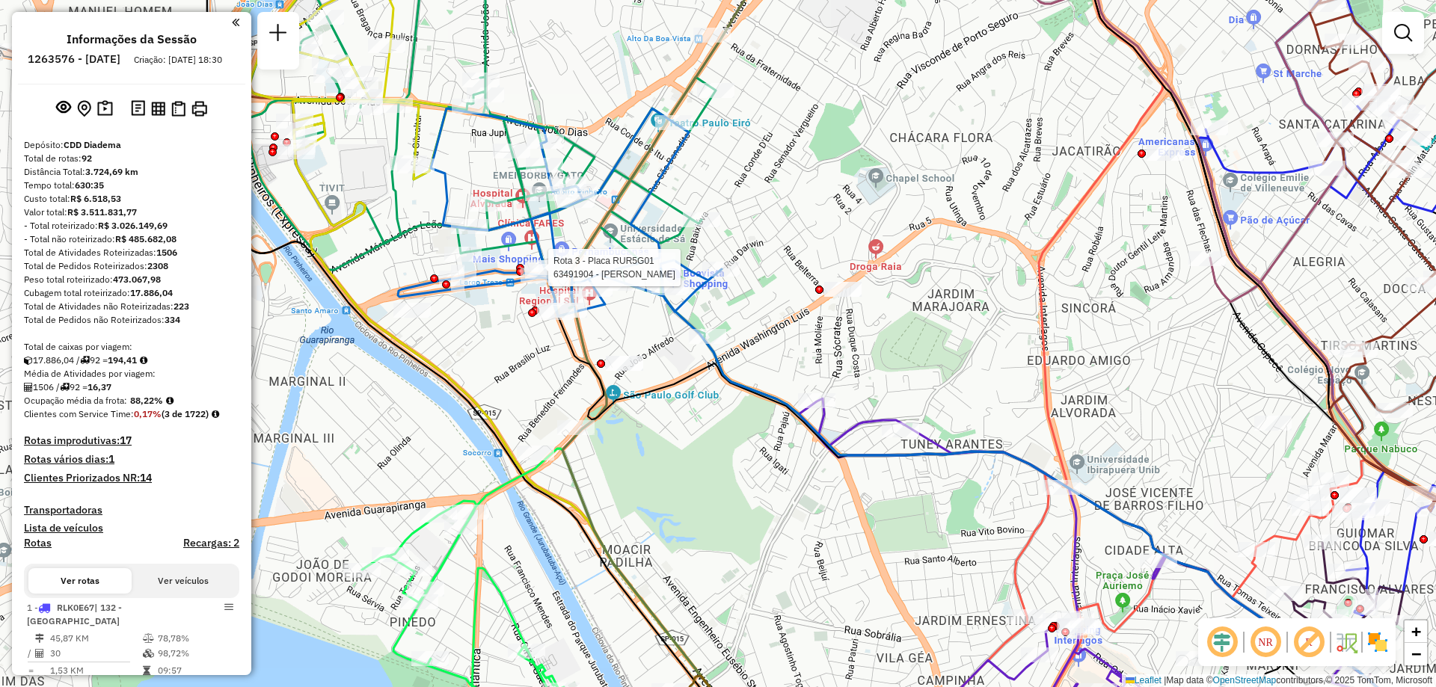
select select "**********"
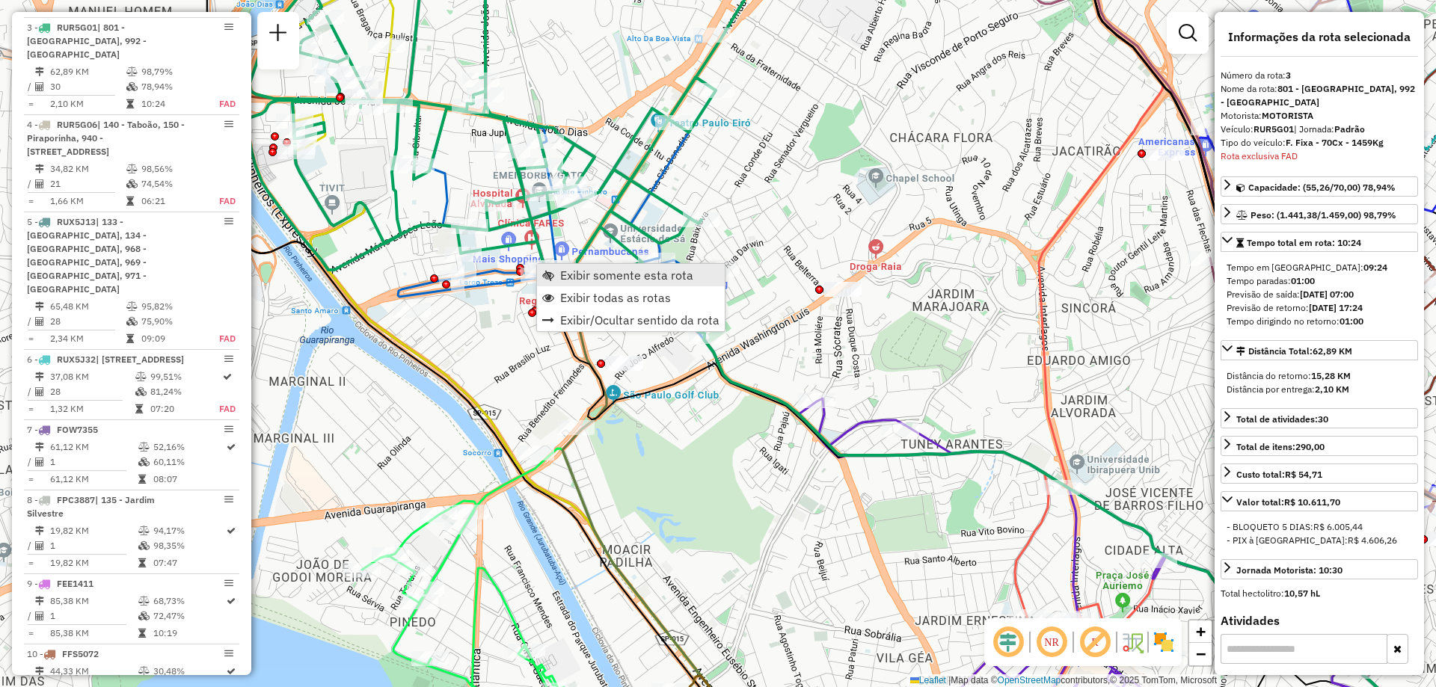
scroll to position [755, 0]
click at [551, 267] on link "Exibir somente esta rota" at bounding box center [631, 275] width 188 height 22
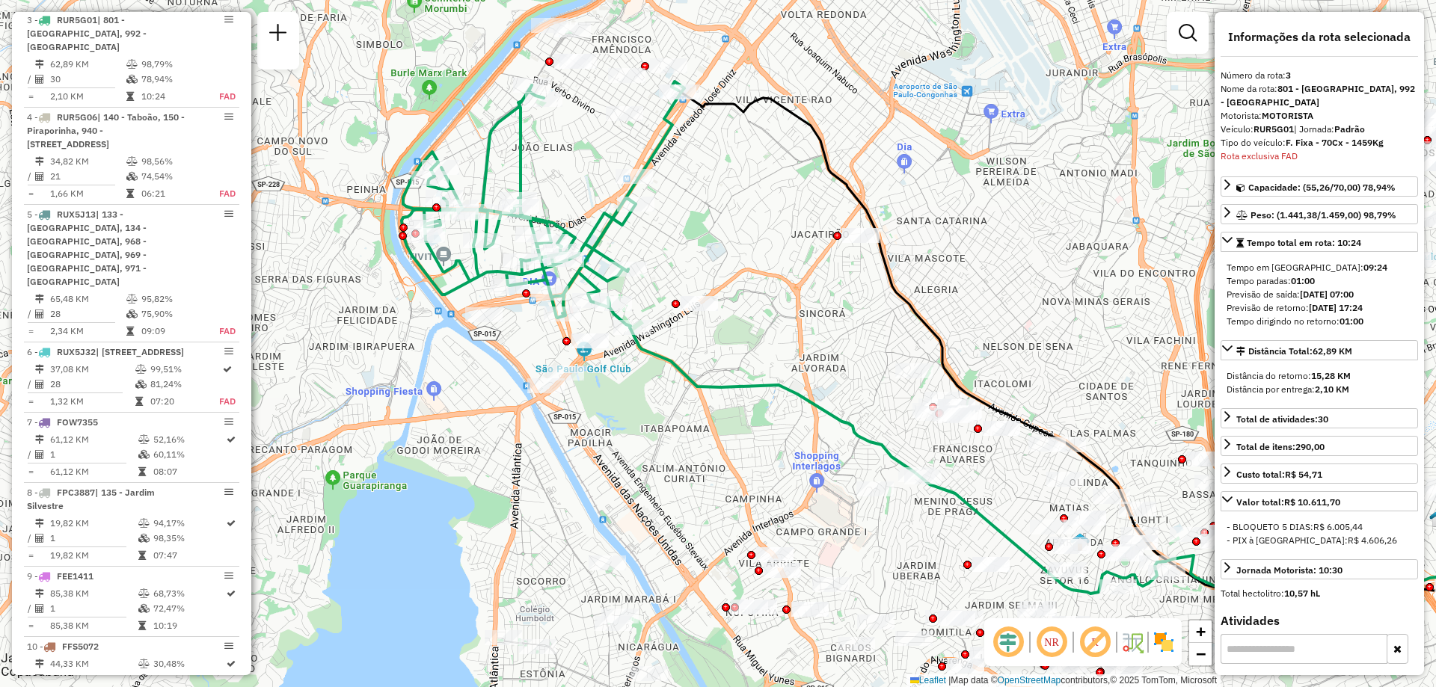
drag, startPoint x: 623, startPoint y: 305, endPoint x: 937, endPoint y: 331, distance: 315.2
click at [937, 331] on icon at bounding box center [1160, 353] width 964 height 524
click at [621, 292] on span "Exibir todas as rotas" at bounding box center [652, 297] width 111 height 12
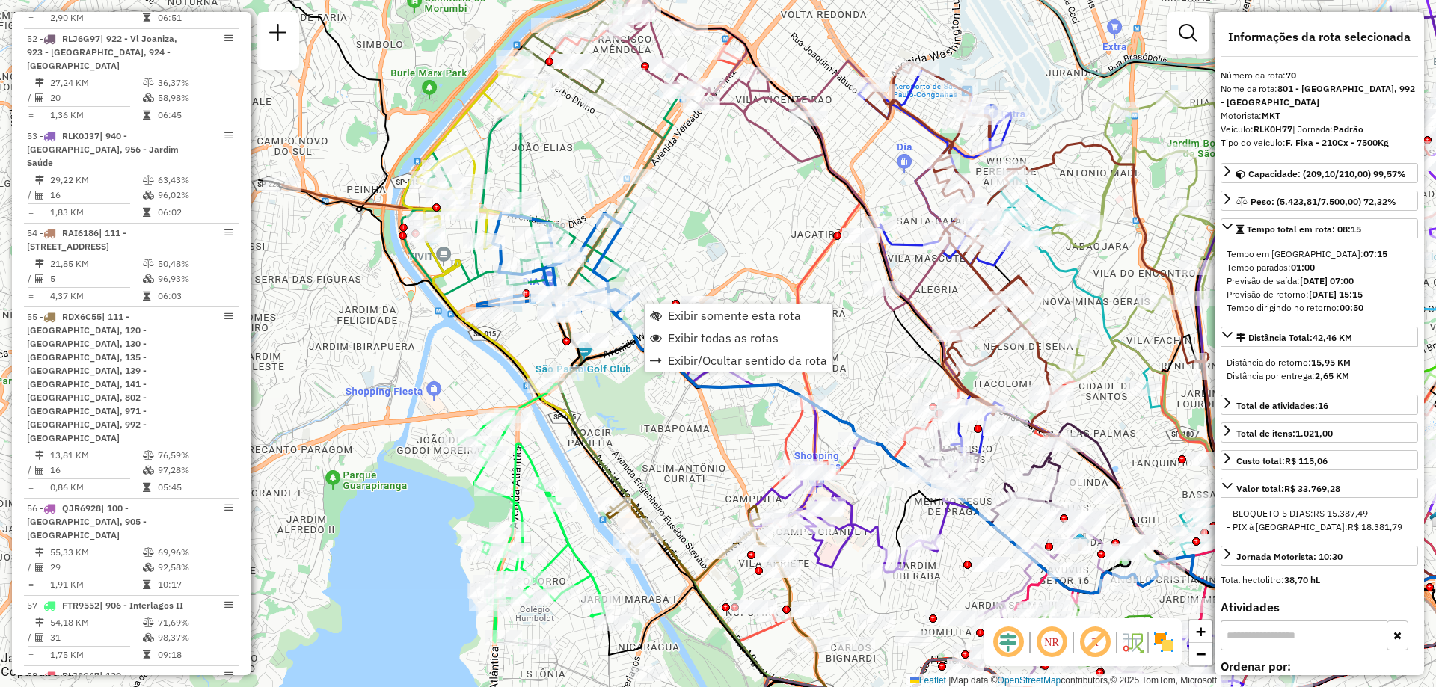
scroll to position [6908, 0]
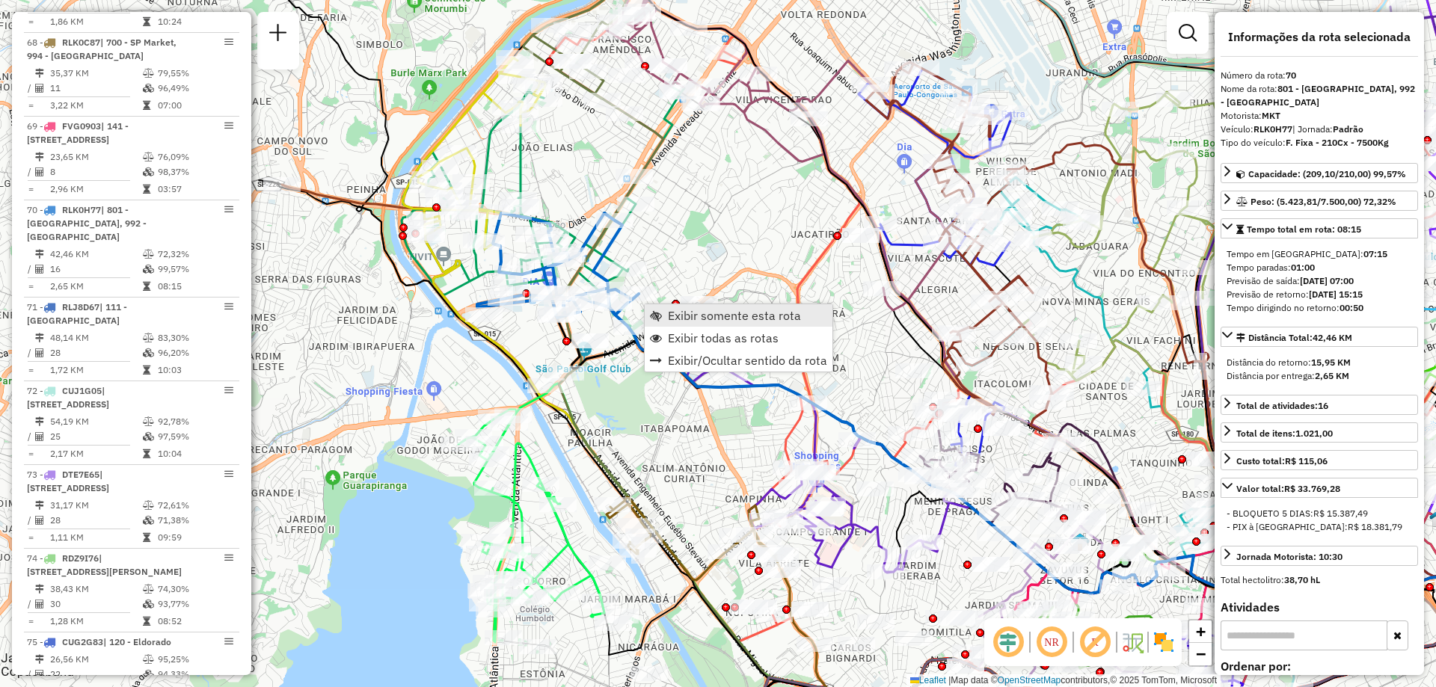
click at [669, 310] on span "Exibir somente esta rota" at bounding box center [734, 316] width 133 height 12
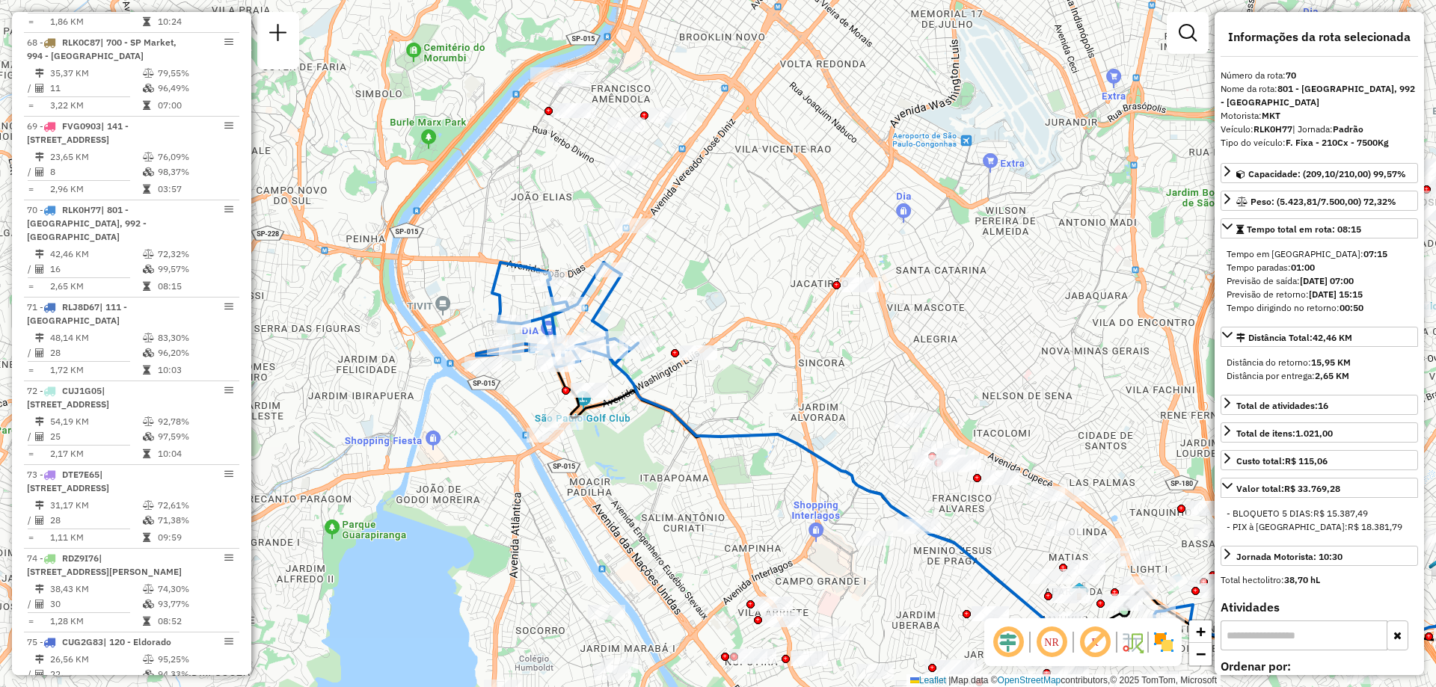
drag, startPoint x: 661, startPoint y: 241, endPoint x: 1002, endPoint y: 359, distance: 361.0
click at [1002, 359] on div "Janela de atendimento Grade de atendimento Capacidade Transportadoras Veículos …" at bounding box center [718, 343] width 1436 height 687
